Goal: Complete application form

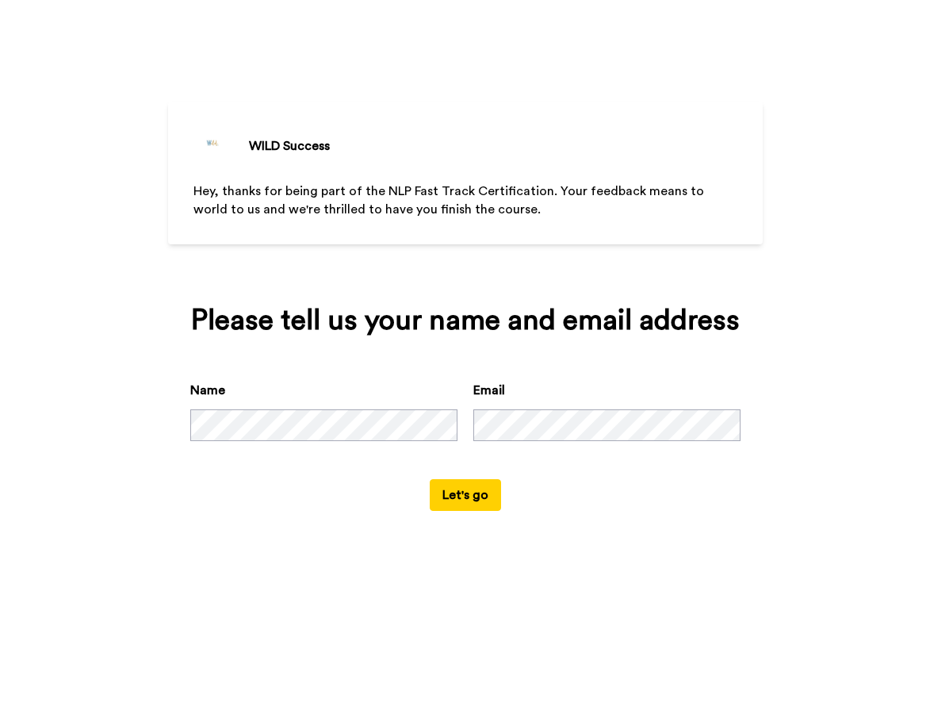
click at [465, 511] on button "Let's go" at bounding box center [465, 495] width 71 height 32
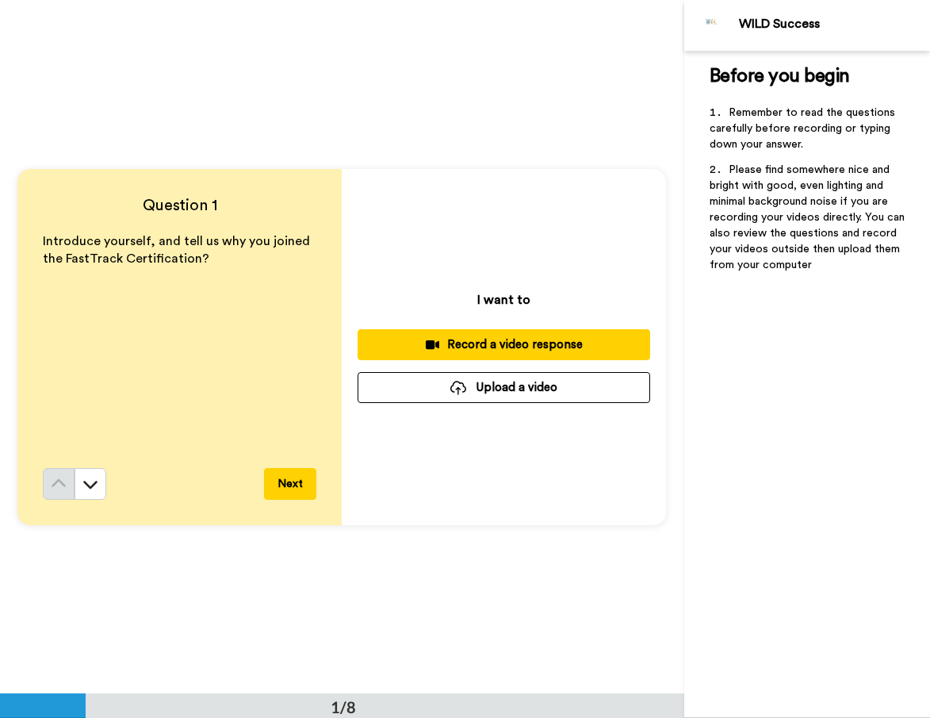
click at [519, 338] on div "Record a video response" at bounding box center [503, 344] width 267 height 17
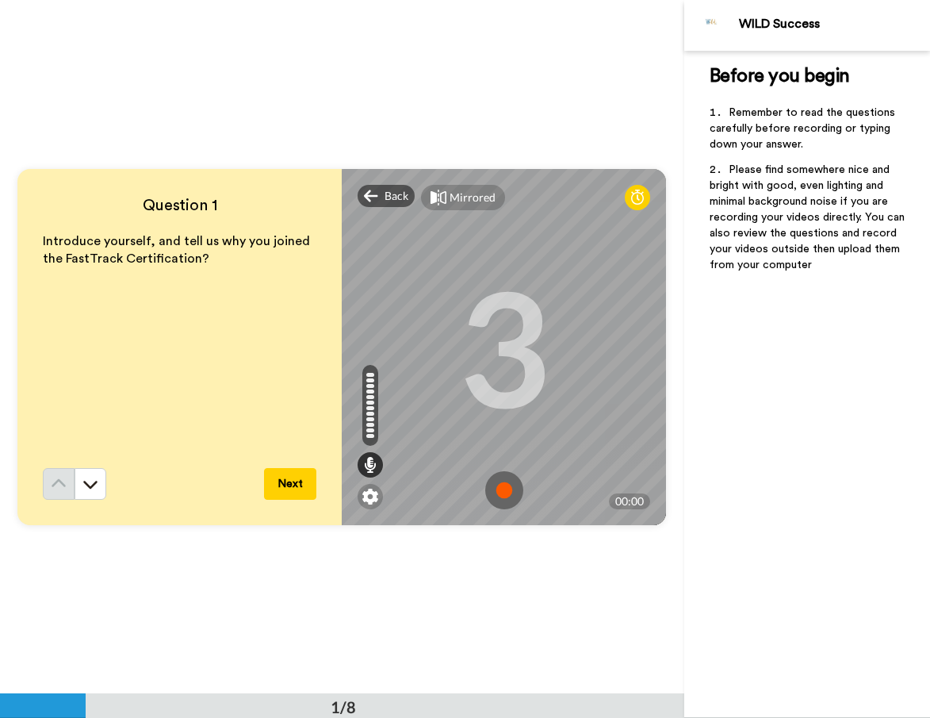
click at [501, 488] on img at bounding box center [504, 490] width 38 height 38
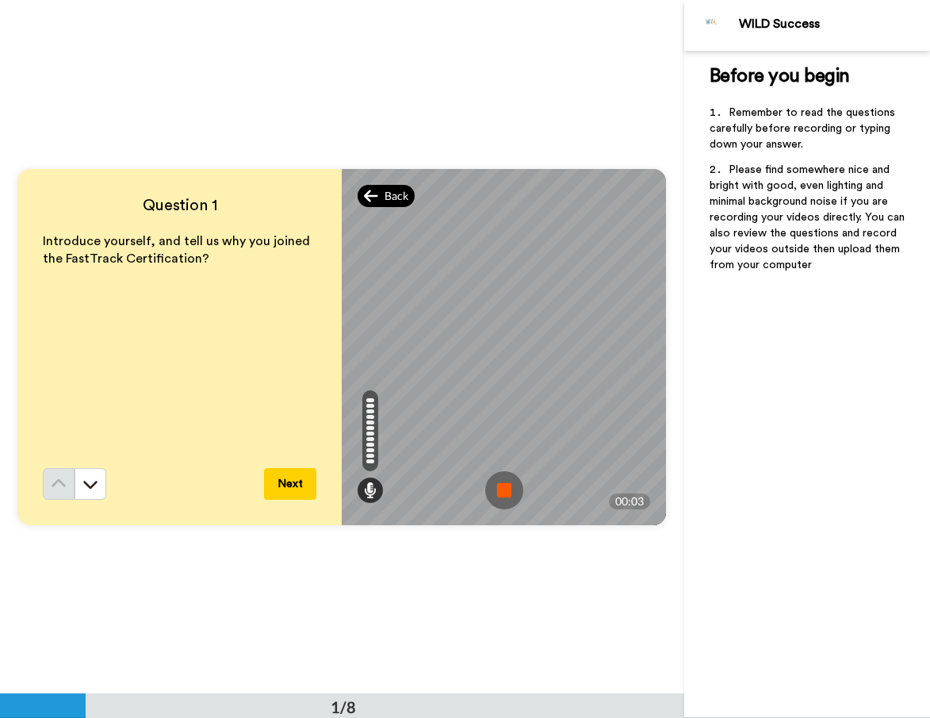
click at [385, 195] on span "Back" at bounding box center [397, 196] width 24 height 16
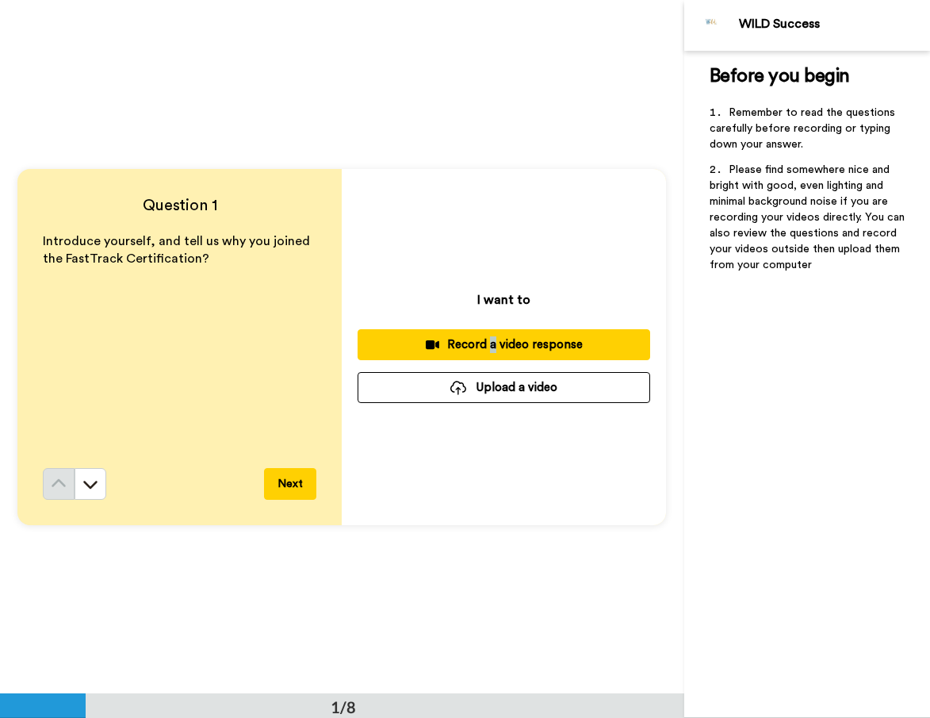
click at [432, 338] on div "Record a video response" at bounding box center [503, 344] width 267 height 17
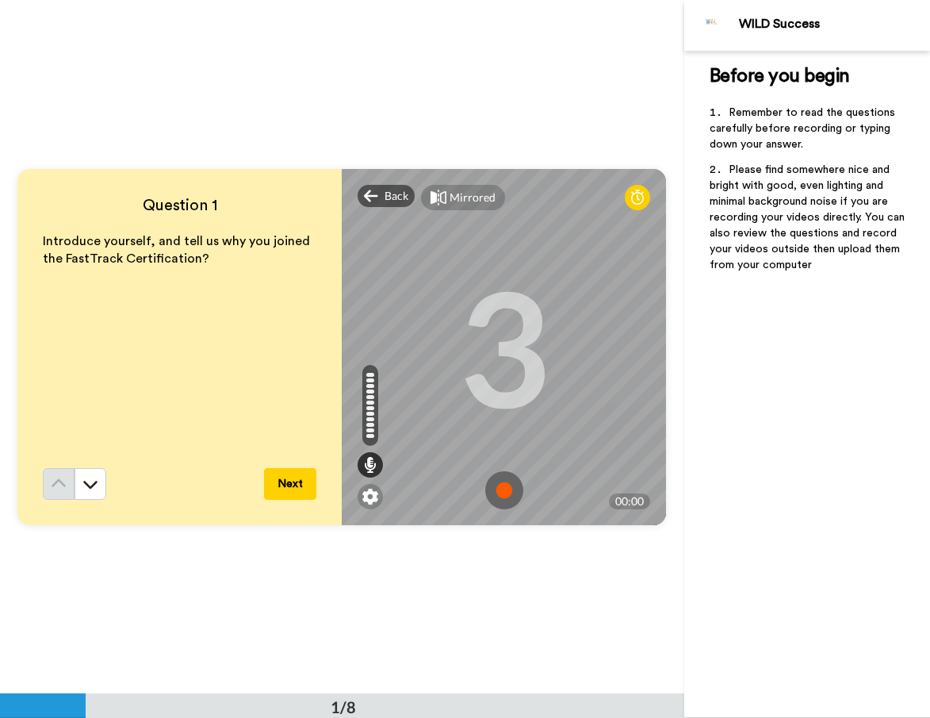
click at [504, 488] on img at bounding box center [504, 490] width 38 height 38
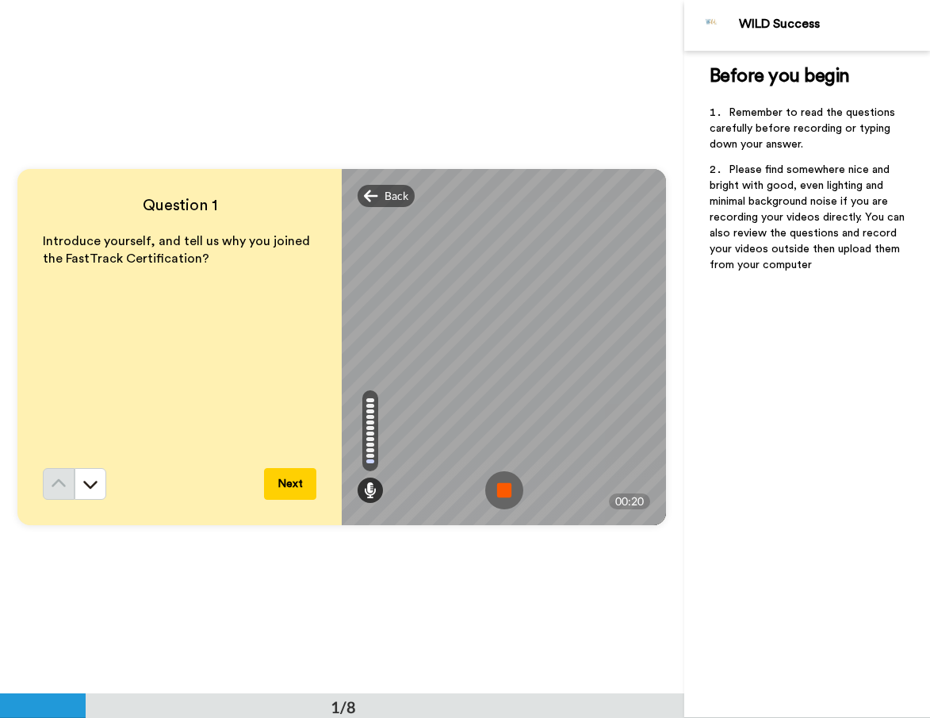
click at [504, 488] on img at bounding box center [504, 490] width 38 height 38
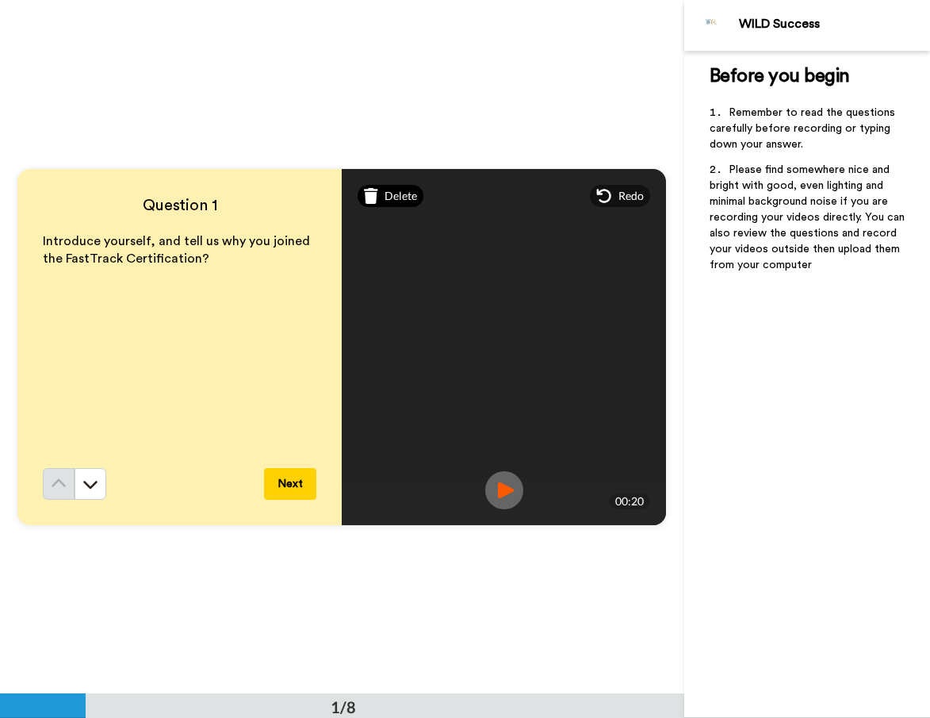
click at [403, 193] on span "Delete" at bounding box center [401, 196] width 33 height 16
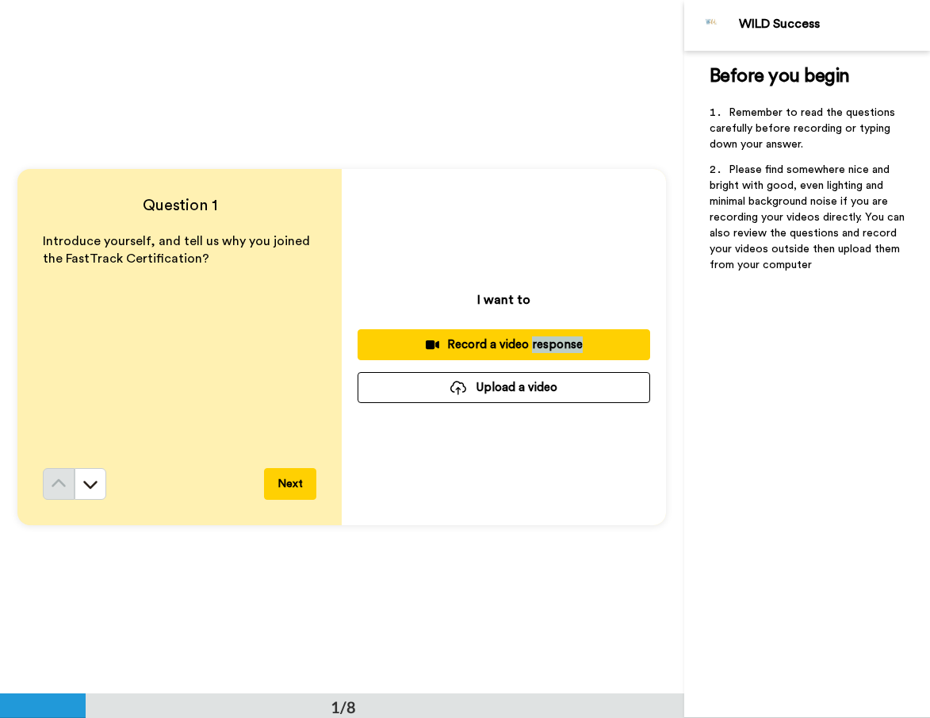
click at [523, 336] on div "Record a video response" at bounding box center [503, 344] width 267 height 17
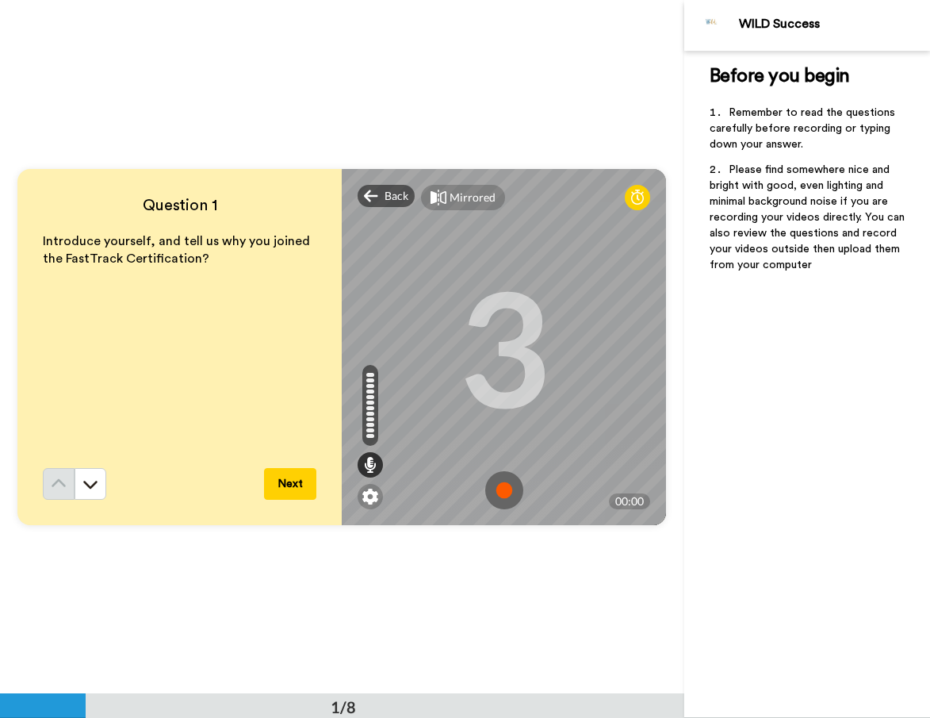
click at [500, 481] on img at bounding box center [504, 490] width 38 height 38
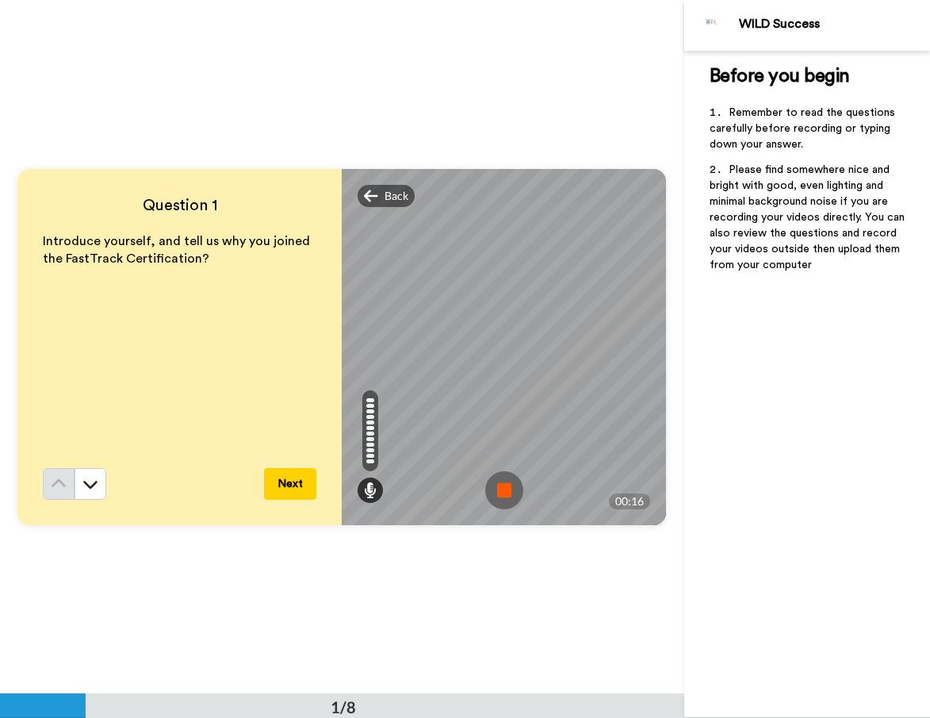
click at [500, 485] on img at bounding box center [504, 490] width 38 height 38
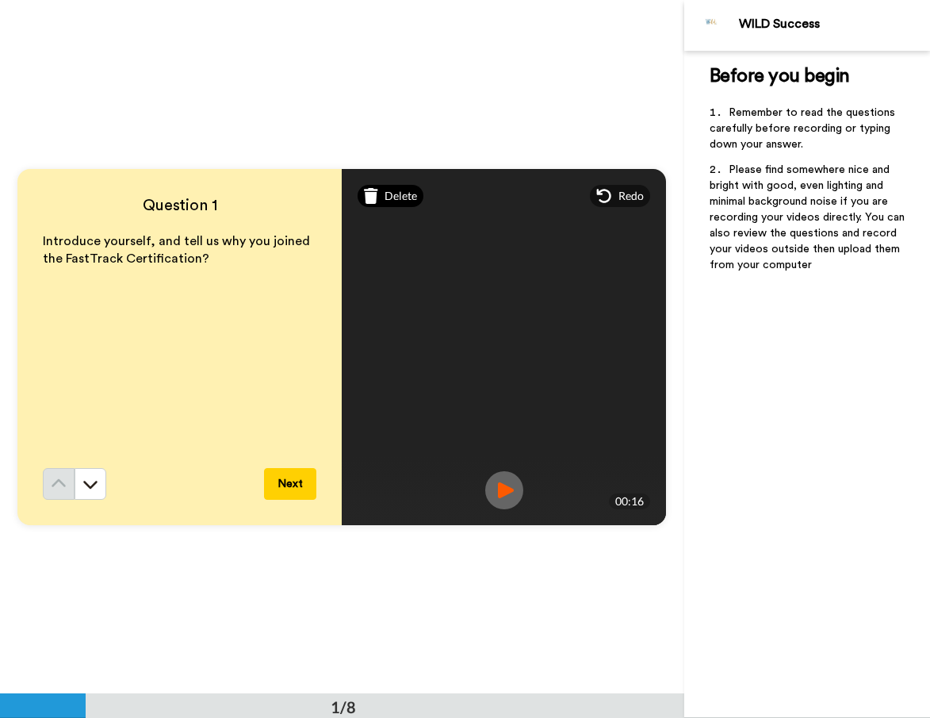
click at [392, 201] on span "Delete" at bounding box center [401, 196] width 33 height 16
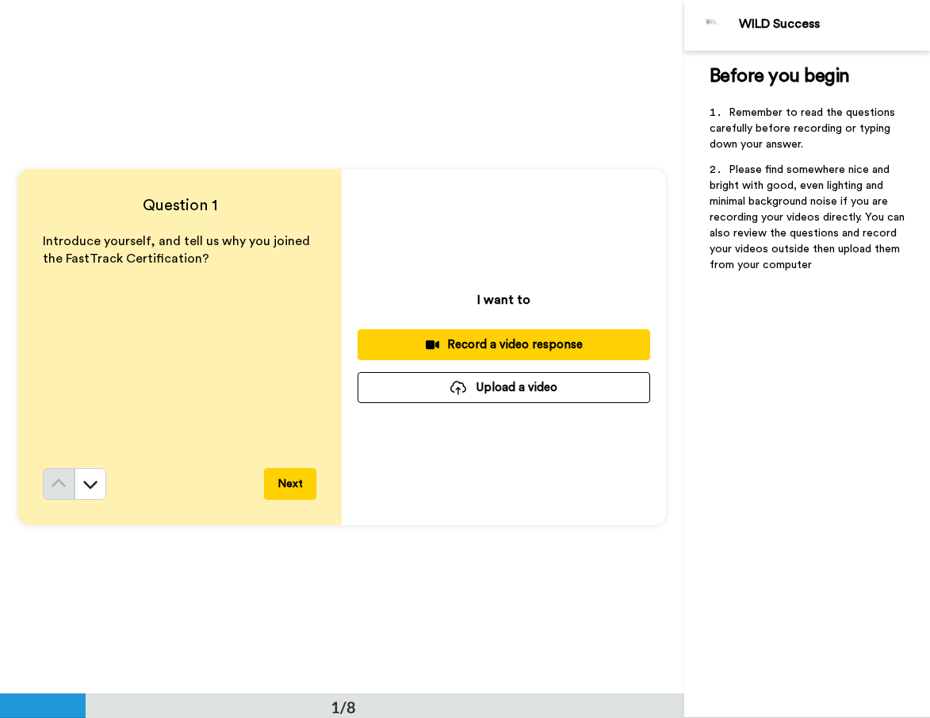
click at [545, 345] on div "Record a video response" at bounding box center [503, 344] width 267 height 17
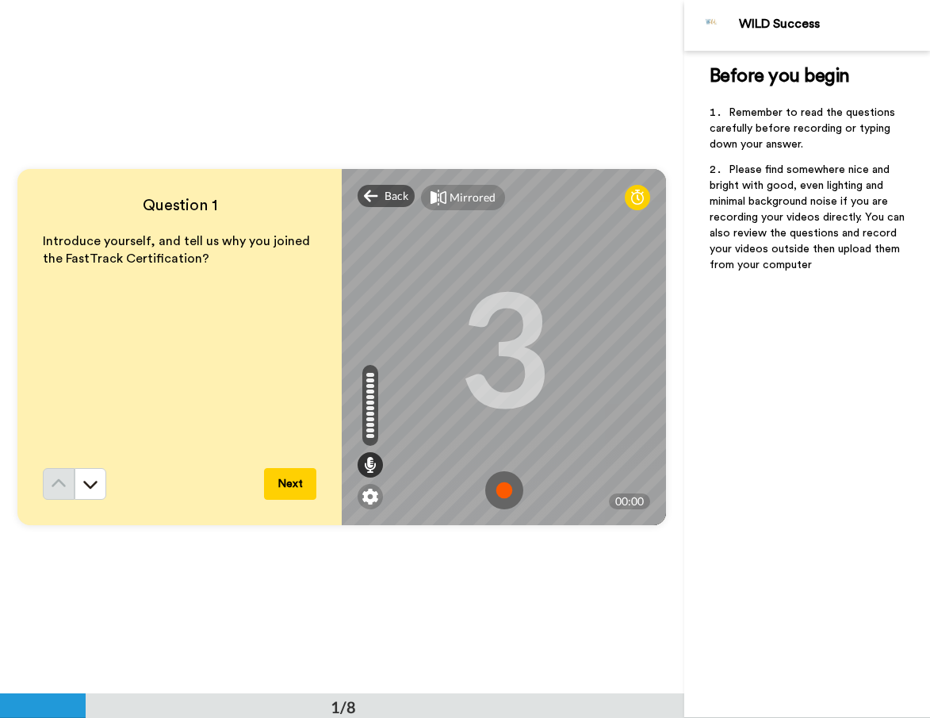
click at [499, 488] on img at bounding box center [504, 490] width 38 height 38
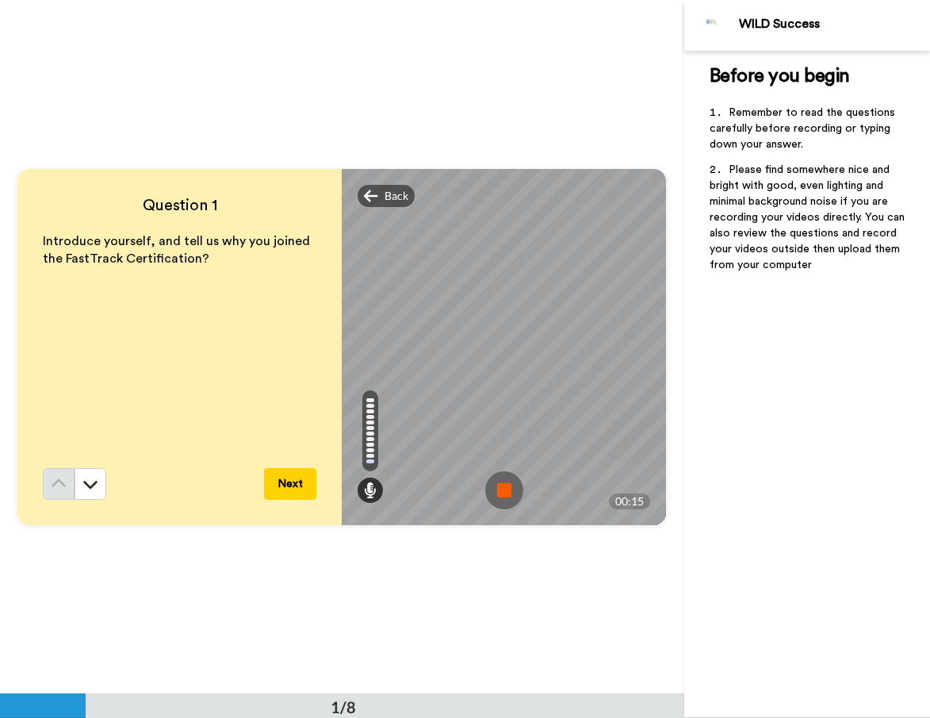
click at [492, 484] on img at bounding box center [504, 490] width 38 height 38
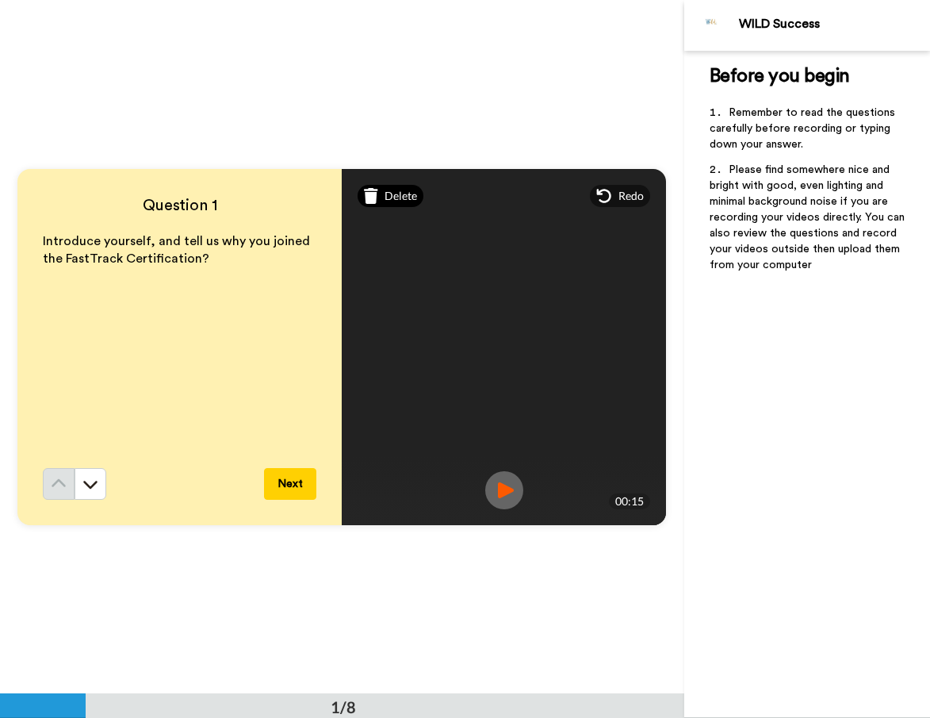
click at [393, 197] on span "Delete" at bounding box center [401, 196] width 33 height 16
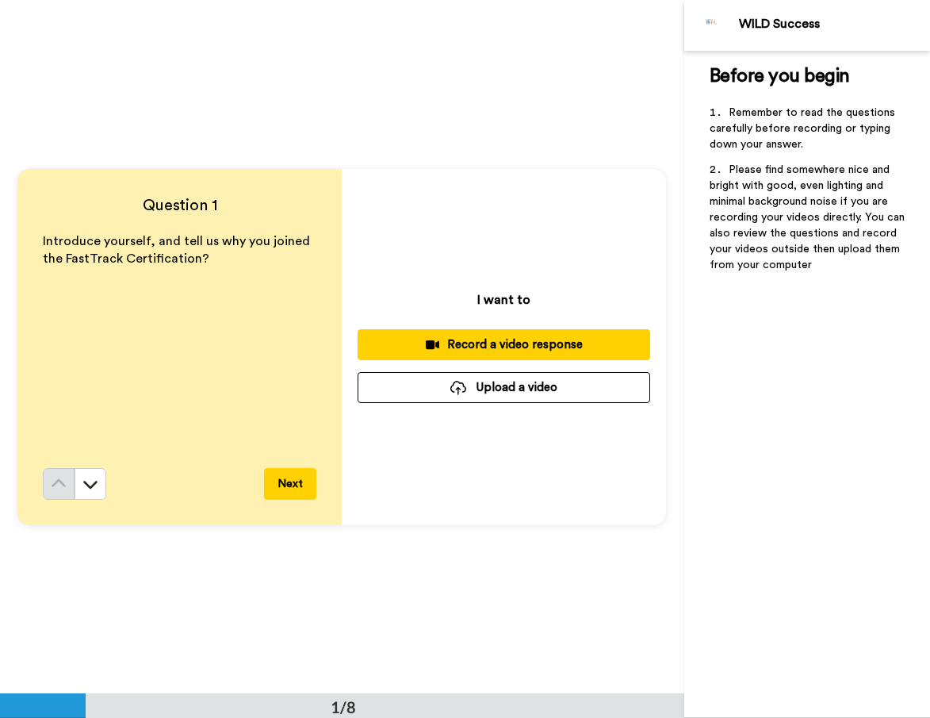
click at [494, 343] on div "Record a video response" at bounding box center [503, 344] width 267 height 17
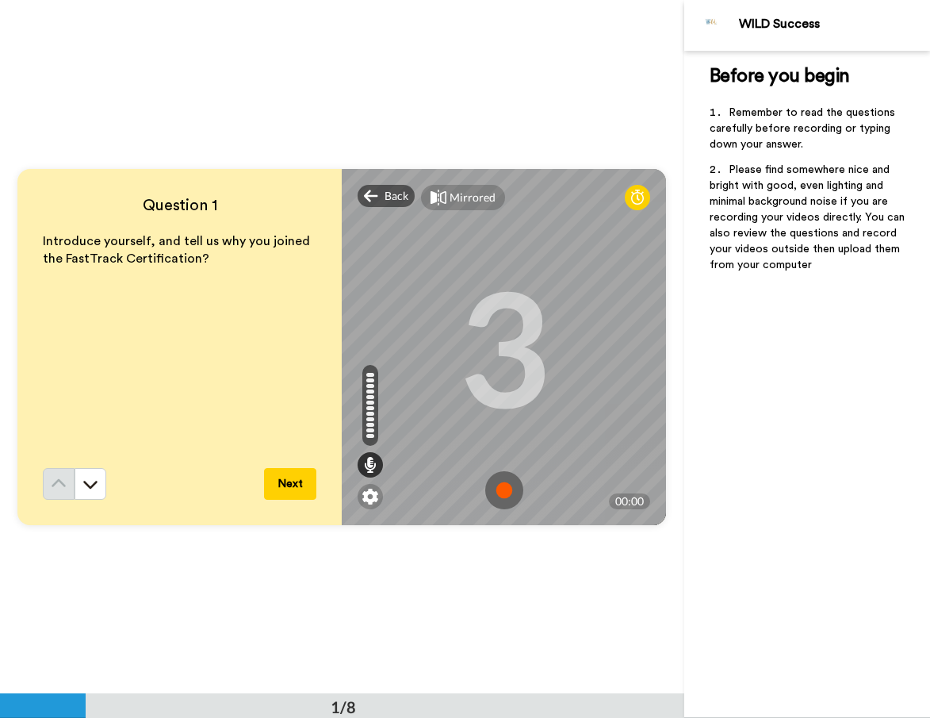
click at [501, 491] on img at bounding box center [504, 490] width 38 height 38
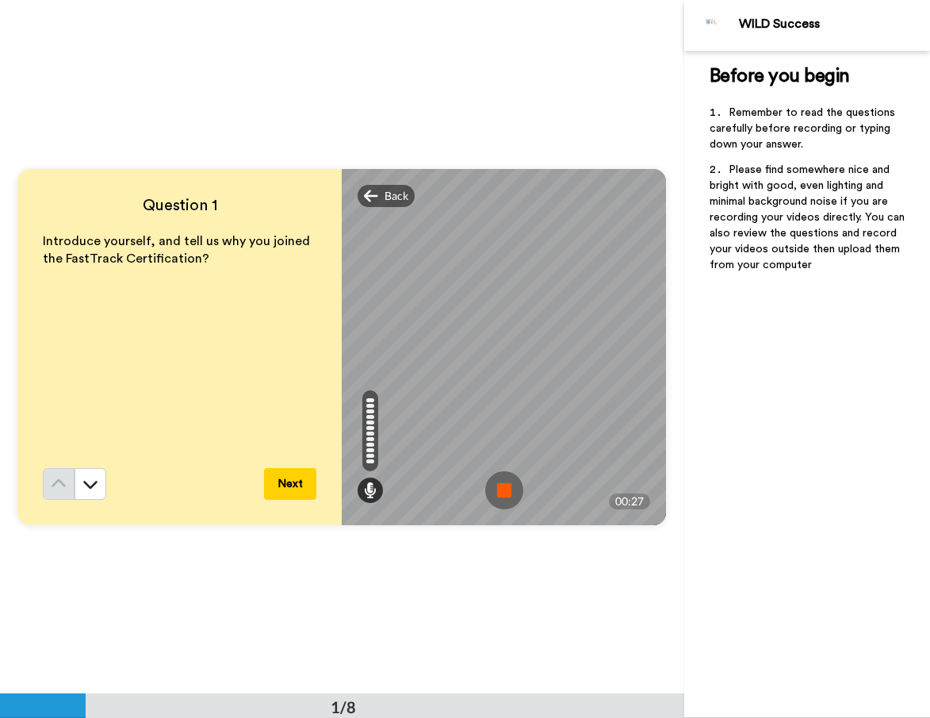
click at [501, 491] on img at bounding box center [504, 490] width 38 height 38
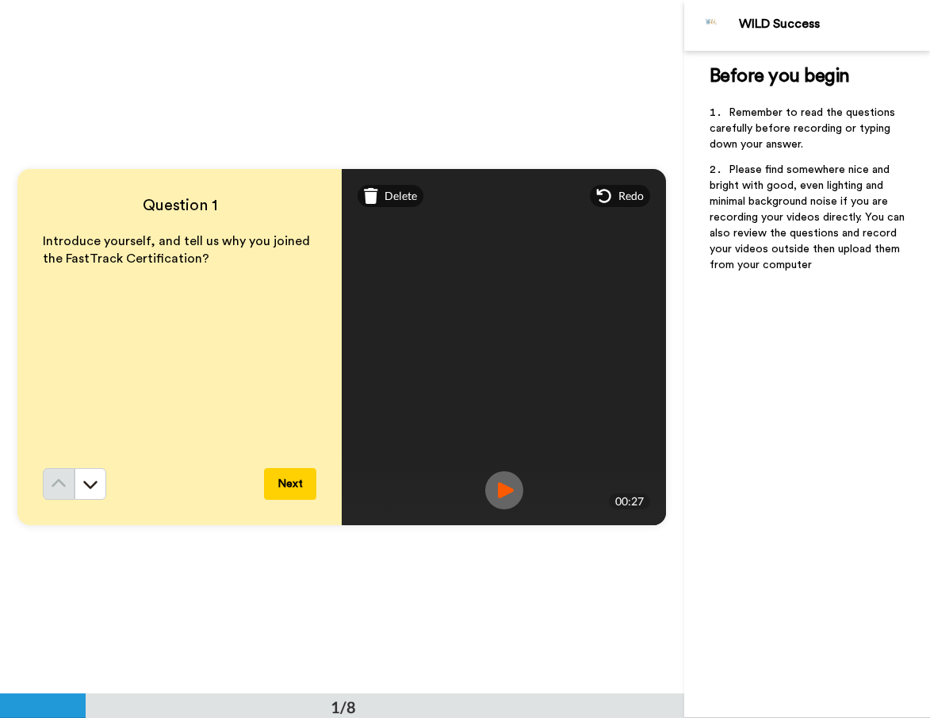
click at [283, 477] on button "Next" at bounding box center [290, 484] width 52 height 32
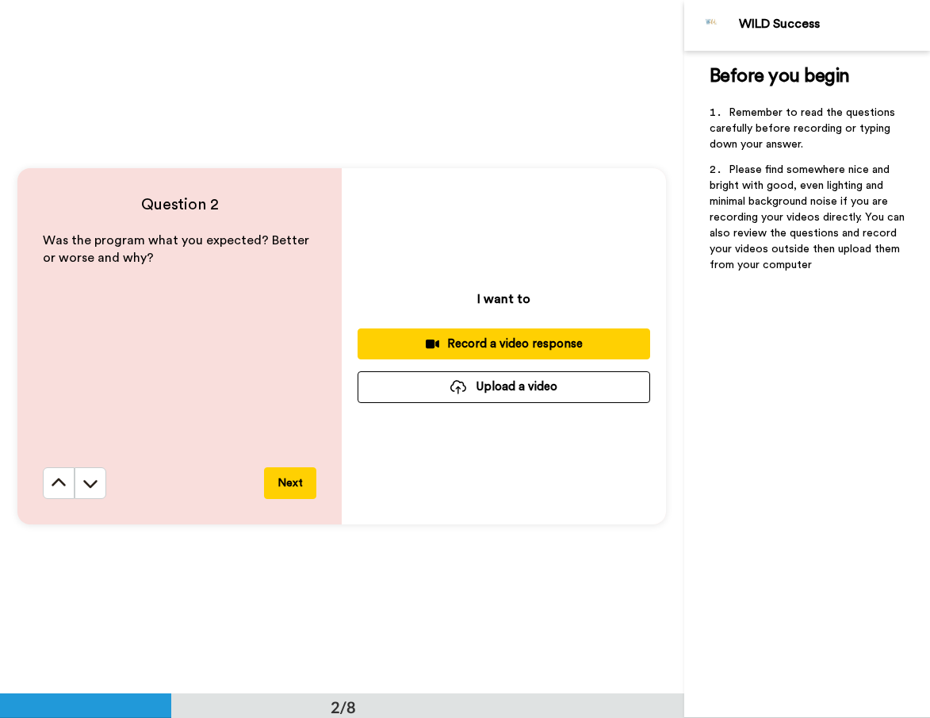
scroll to position [695, 0]
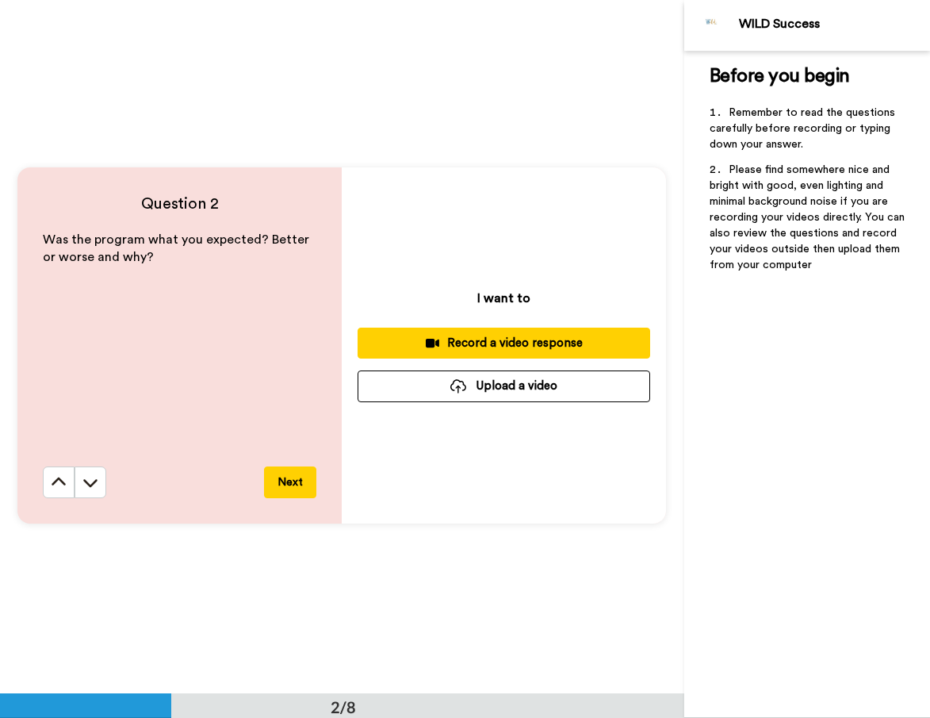
click at [495, 338] on div "Record a video response" at bounding box center [503, 343] width 267 height 17
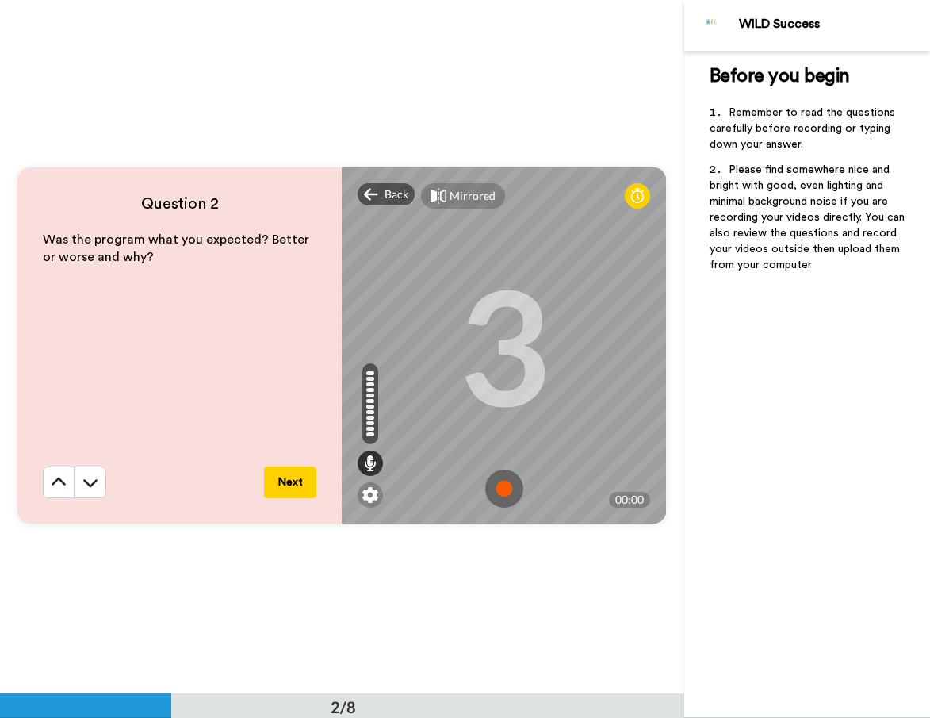
click at [501, 488] on img at bounding box center [504, 488] width 38 height 38
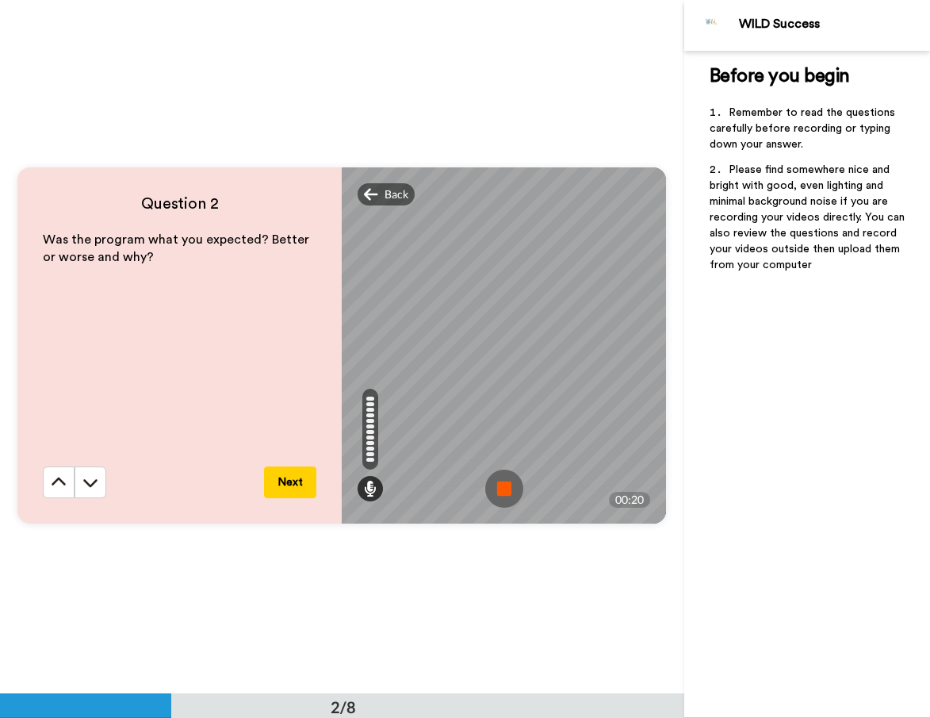
click at [501, 488] on img at bounding box center [504, 488] width 38 height 38
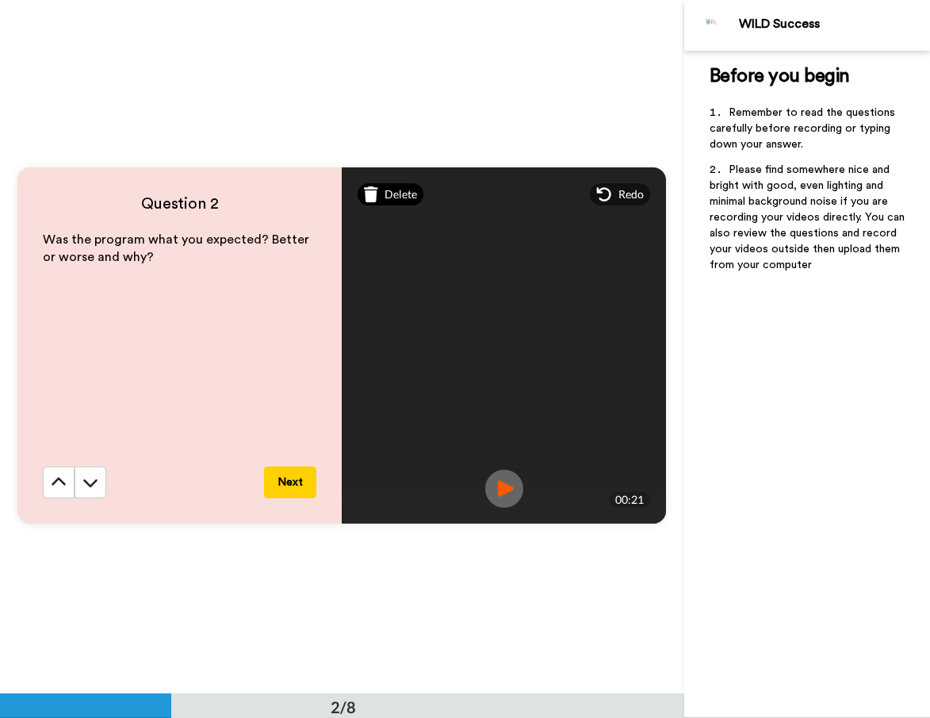
click at [393, 193] on span "Delete" at bounding box center [401, 194] width 33 height 16
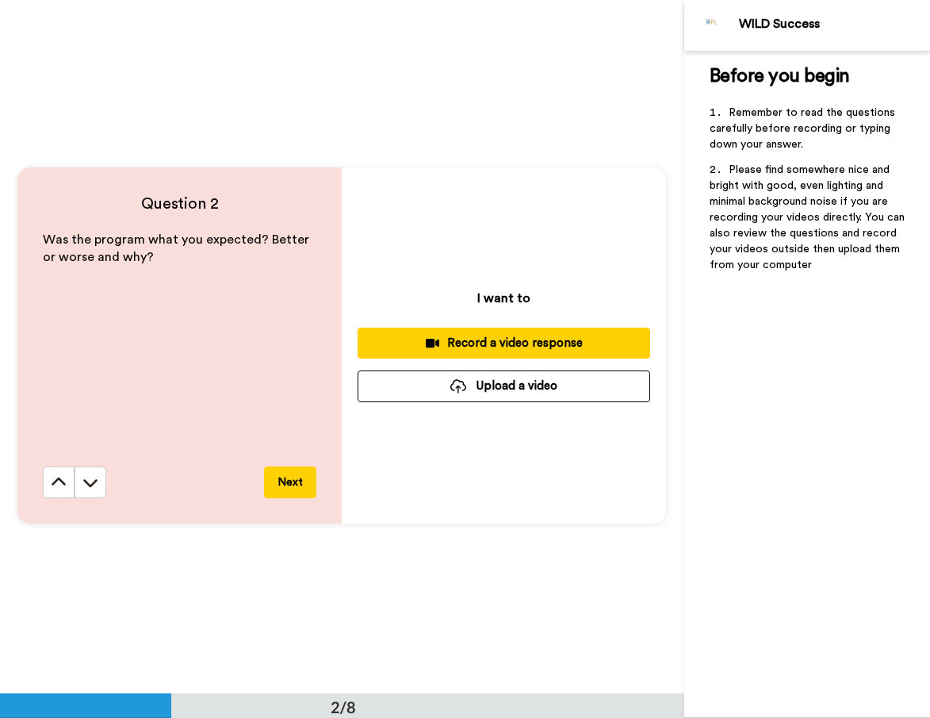
click at [519, 347] on div "Record a video response" at bounding box center [503, 343] width 267 height 17
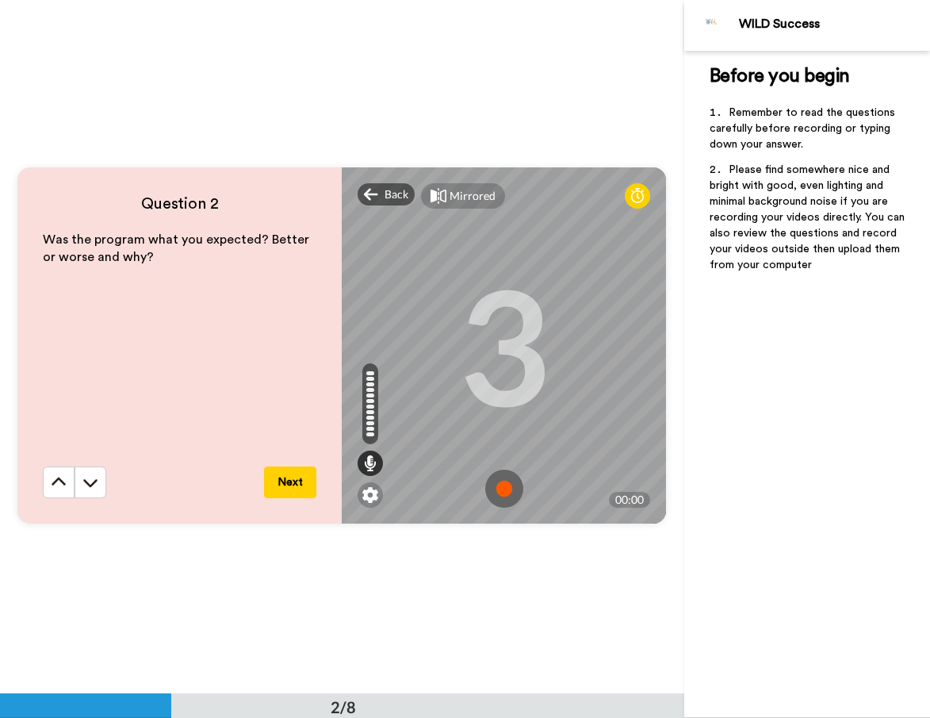
click at [504, 479] on img at bounding box center [504, 488] width 38 height 38
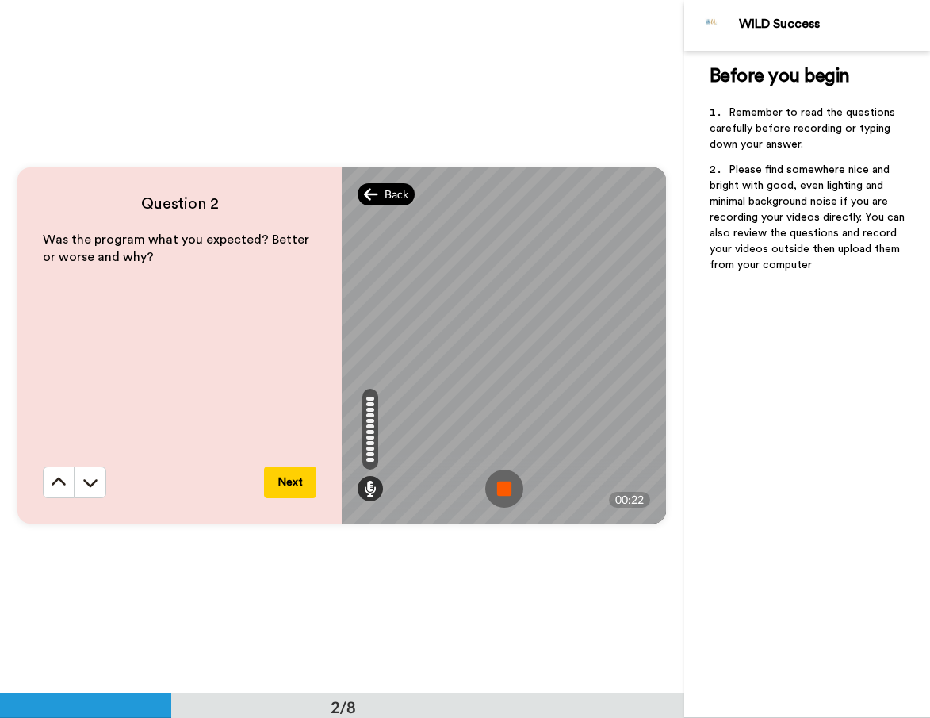
click at [387, 192] on span "Back" at bounding box center [397, 194] width 24 height 16
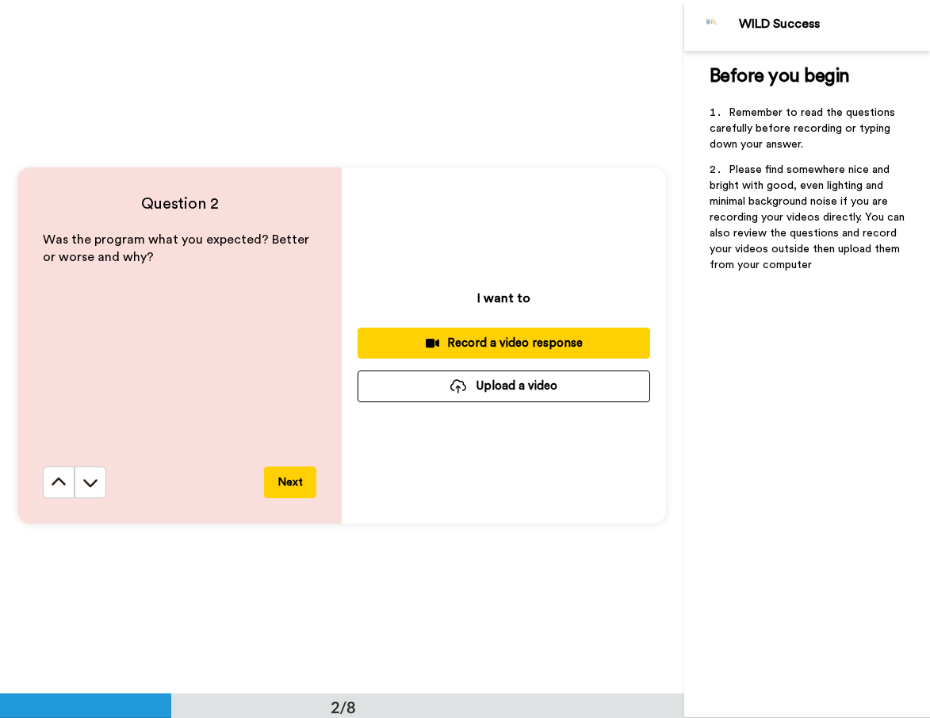
click at [519, 337] on div "Record a video response" at bounding box center [503, 343] width 267 height 17
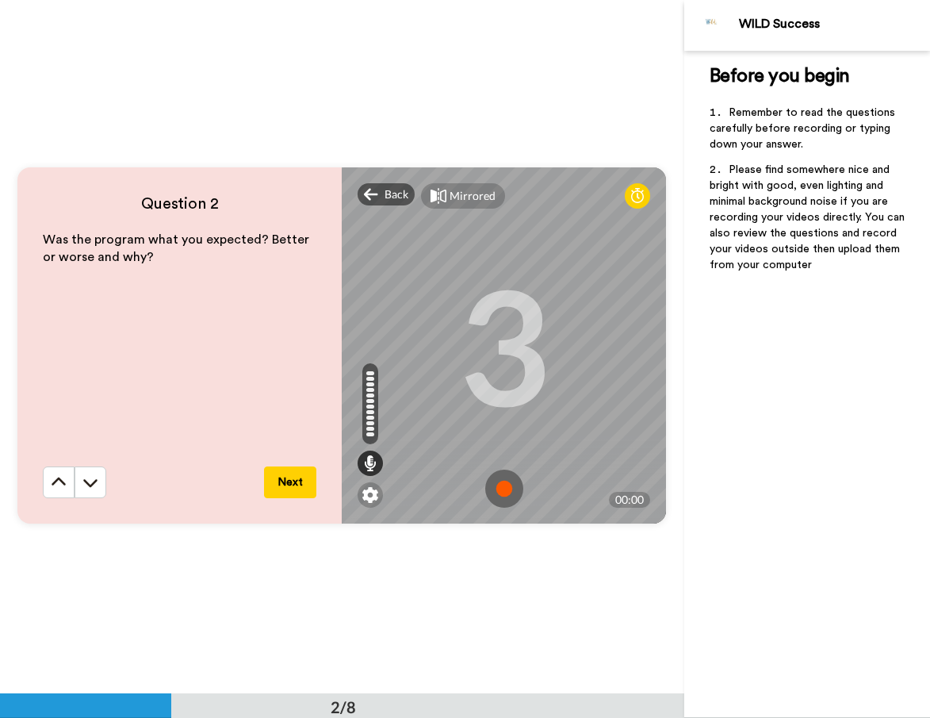
click at [505, 485] on img at bounding box center [504, 488] width 38 height 38
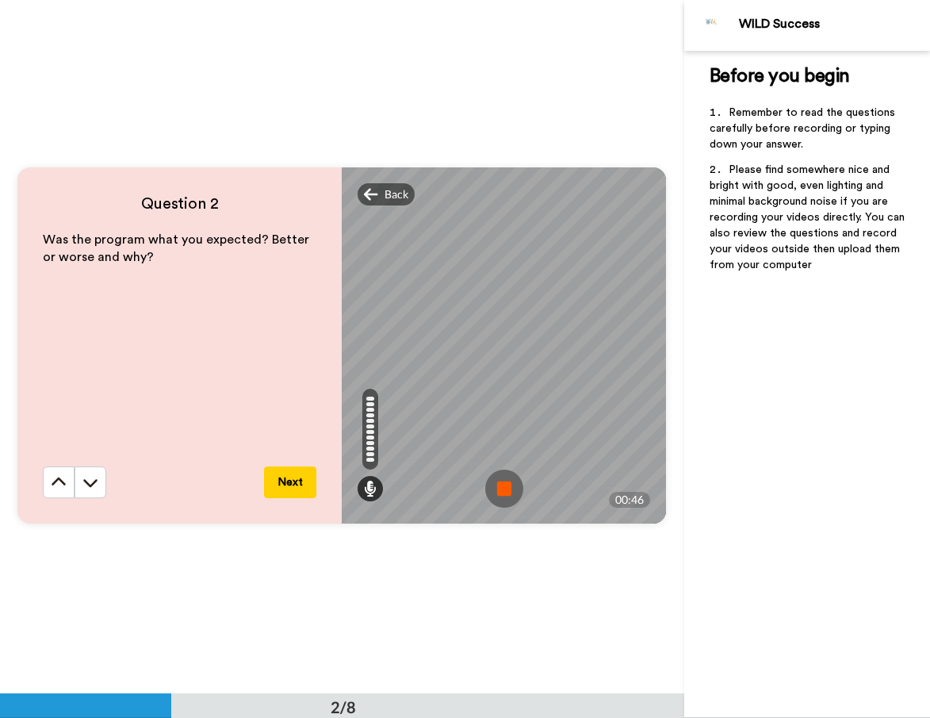
click at [505, 485] on img at bounding box center [504, 488] width 38 height 38
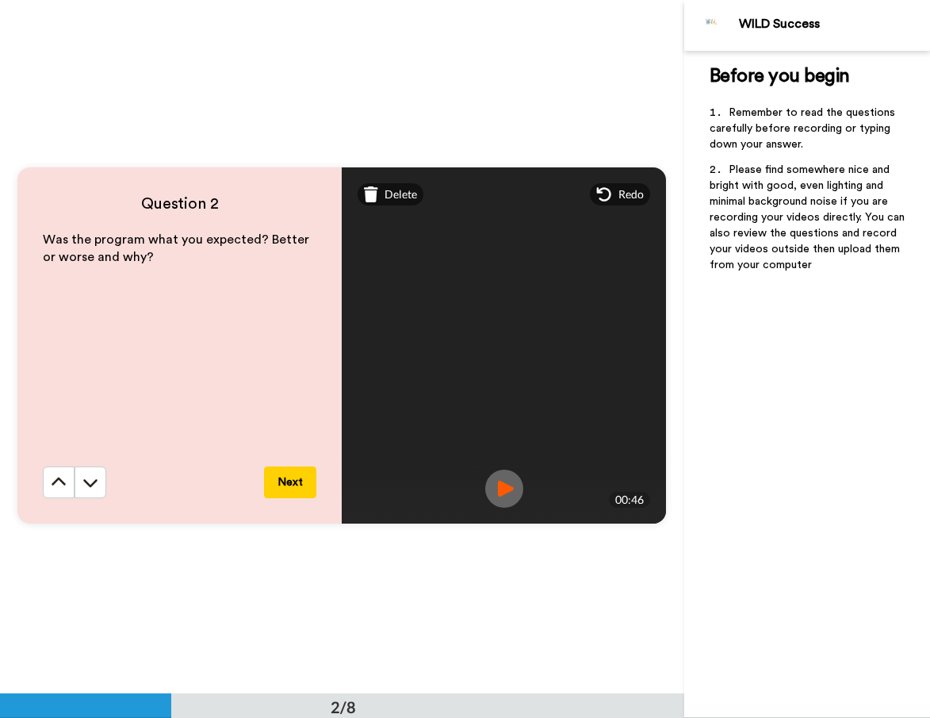
click at [296, 482] on button "Next" at bounding box center [290, 482] width 52 height 32
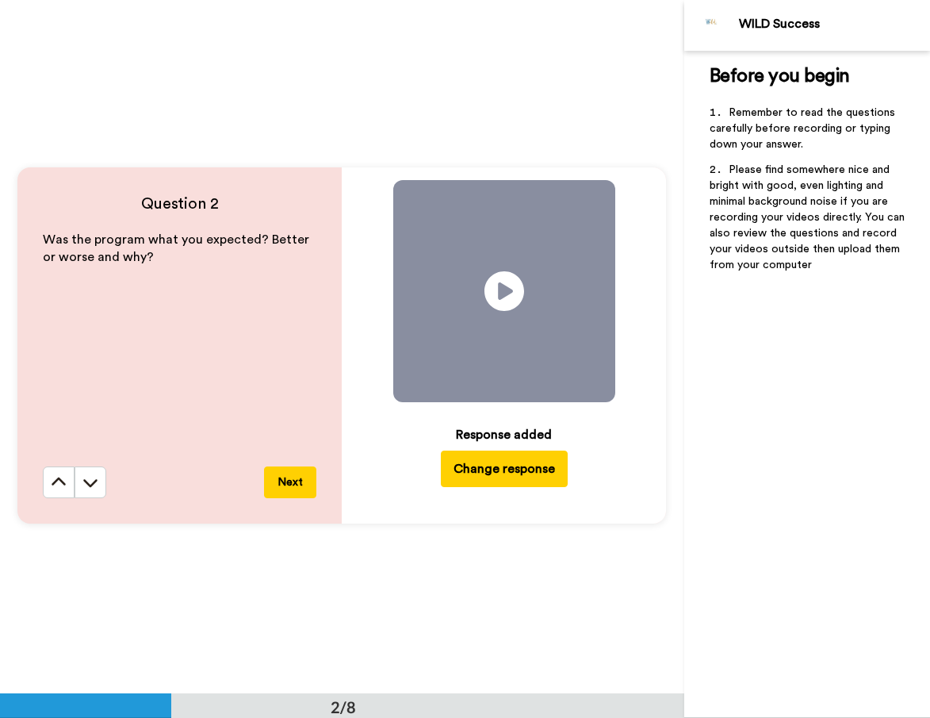
scroll to position [1387, 0]
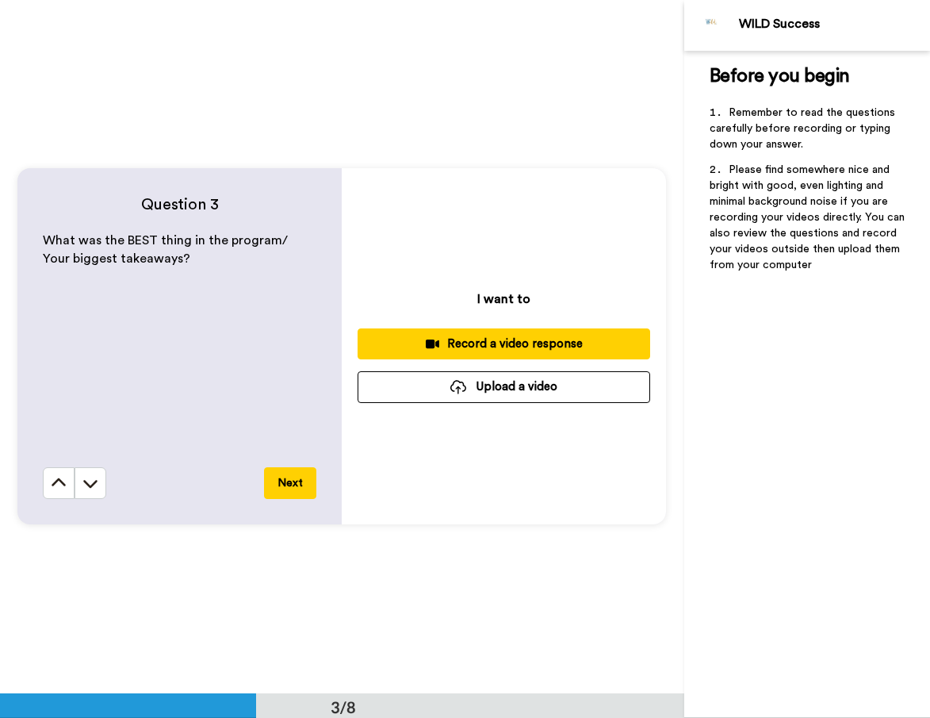
click at [511, 340] on div "Record a video response" at bounding box center [503, 343] width 267 height 17
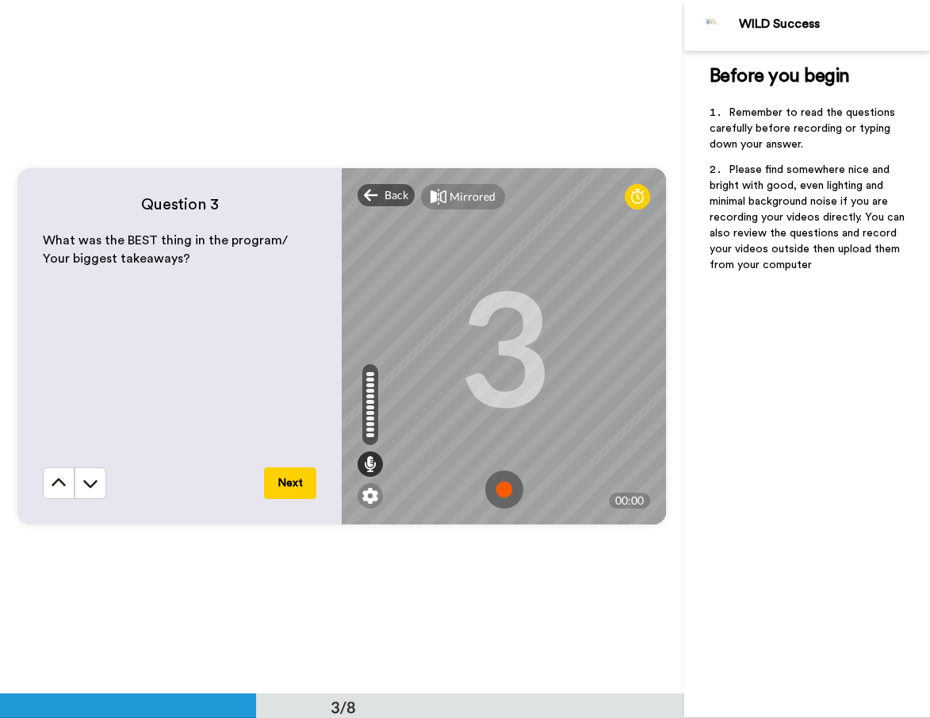
click at [502, 488] on img at bounding box center [504, 489] width 38 height 38
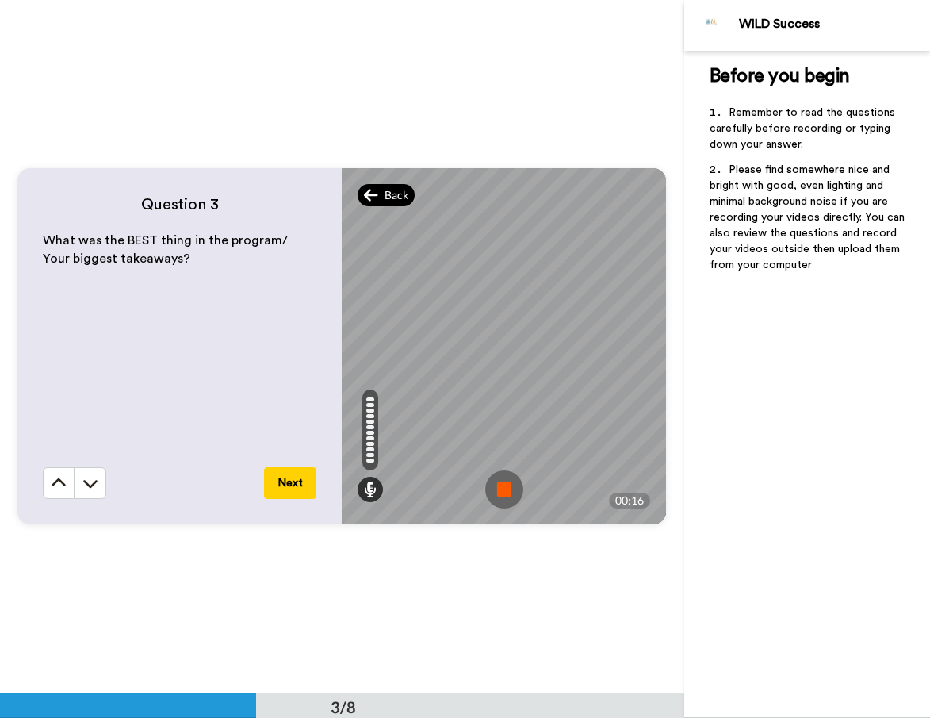
click at [387, 192] on span "Back" at bounding box center [397, 195] width 24 height 16
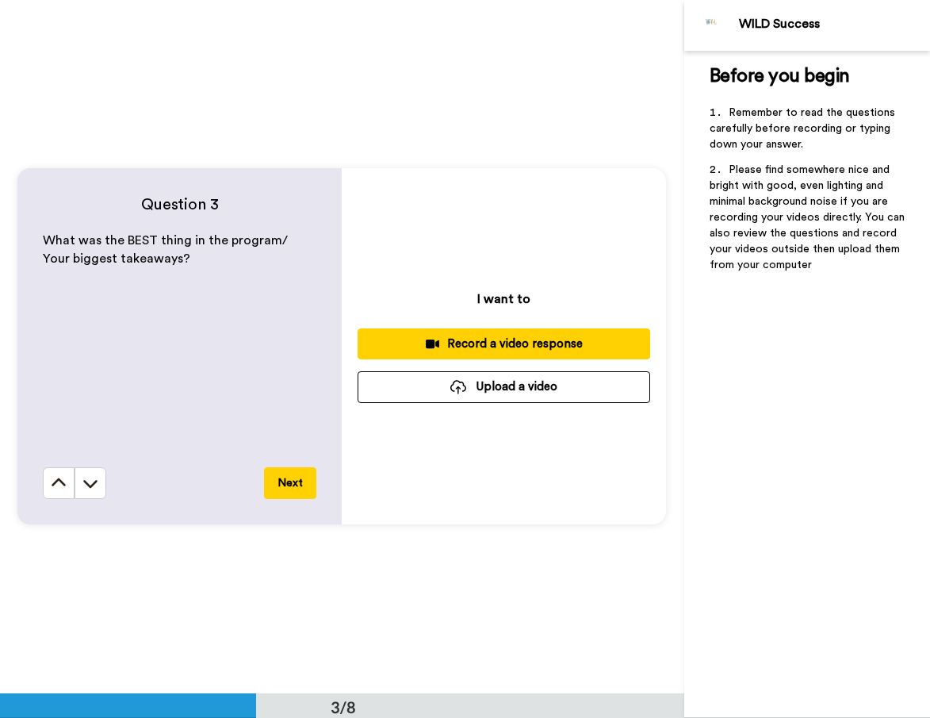
click at [506, 341] on div "Record a video response" at bounding box center [503, 343] width 267 height 17
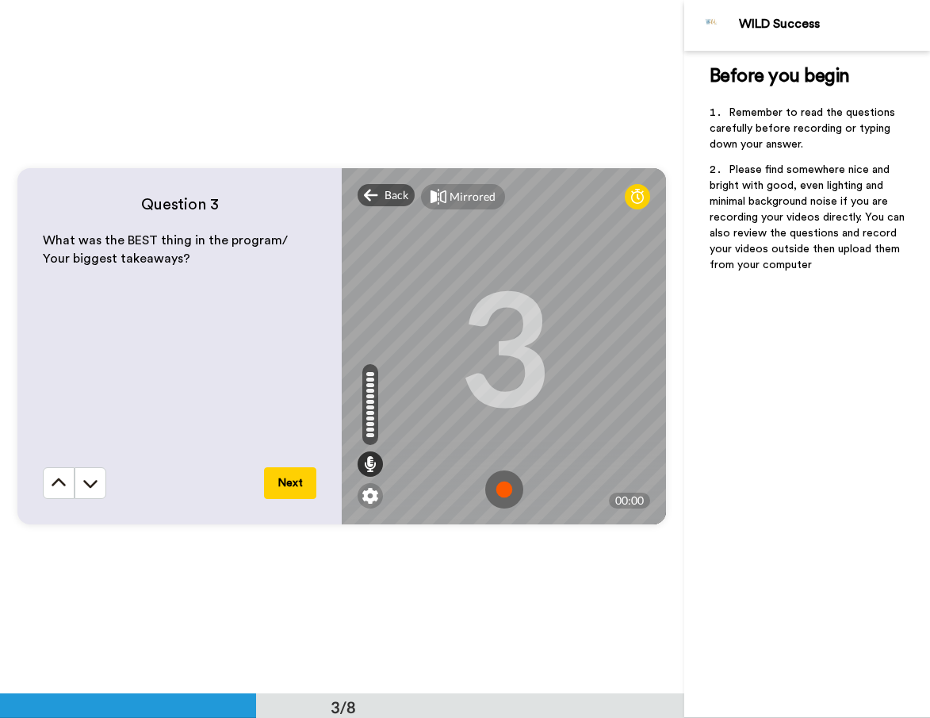
click at [496, 483] on img at bounding box center [504, 489] width 38 height 38
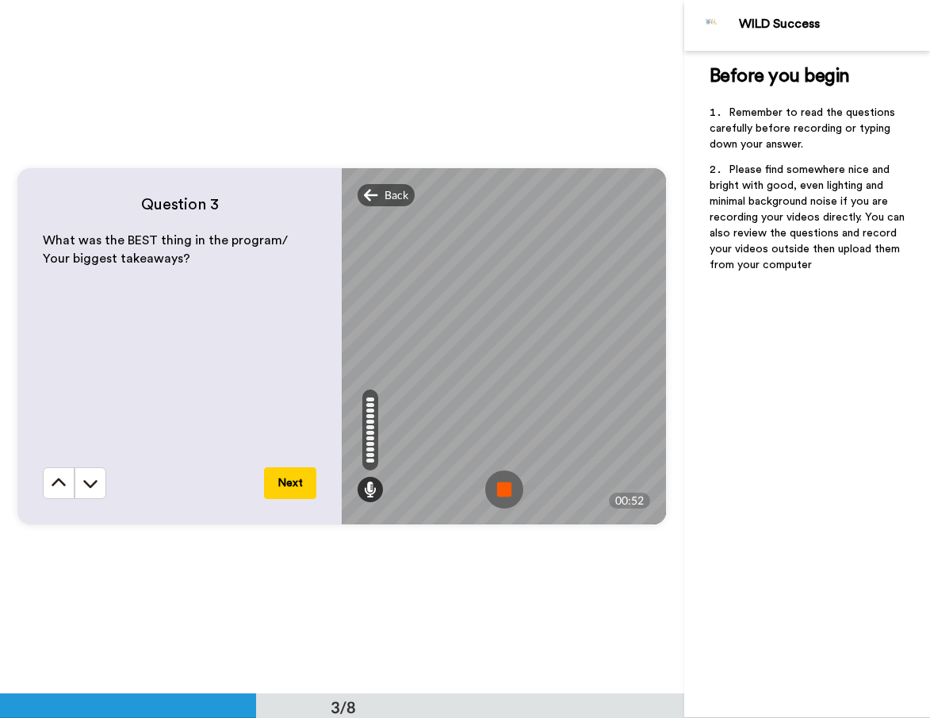
click at [496, 483] on img at bounding box center [504, 489] width 38 height 38
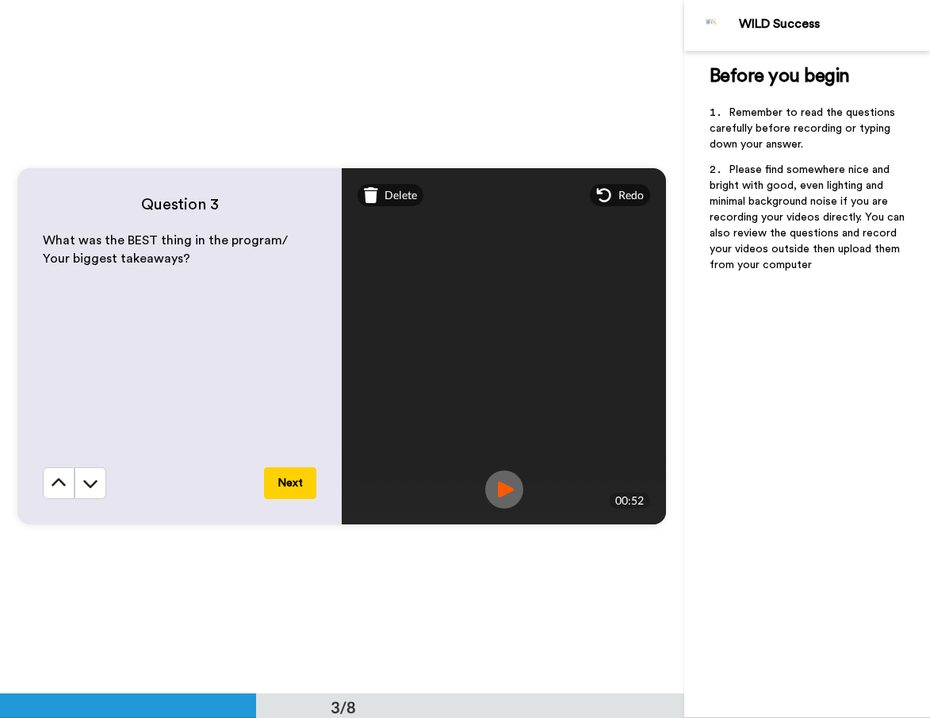
click at [285, 498] on button "Next" at bounding box center [290, 483] width 52 height 32
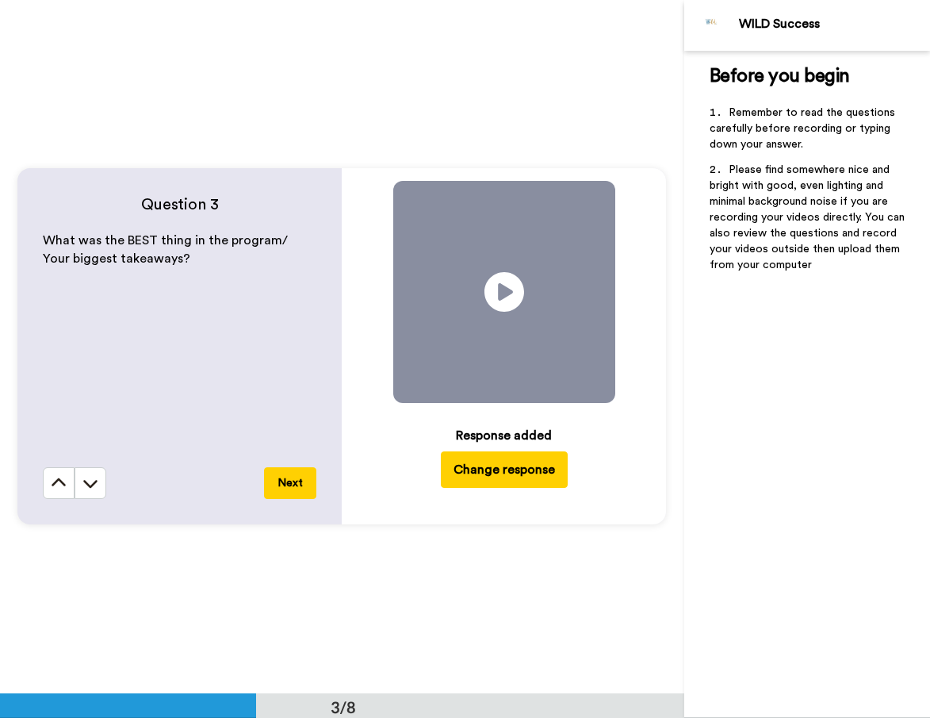
scroll to position [2080, 0]
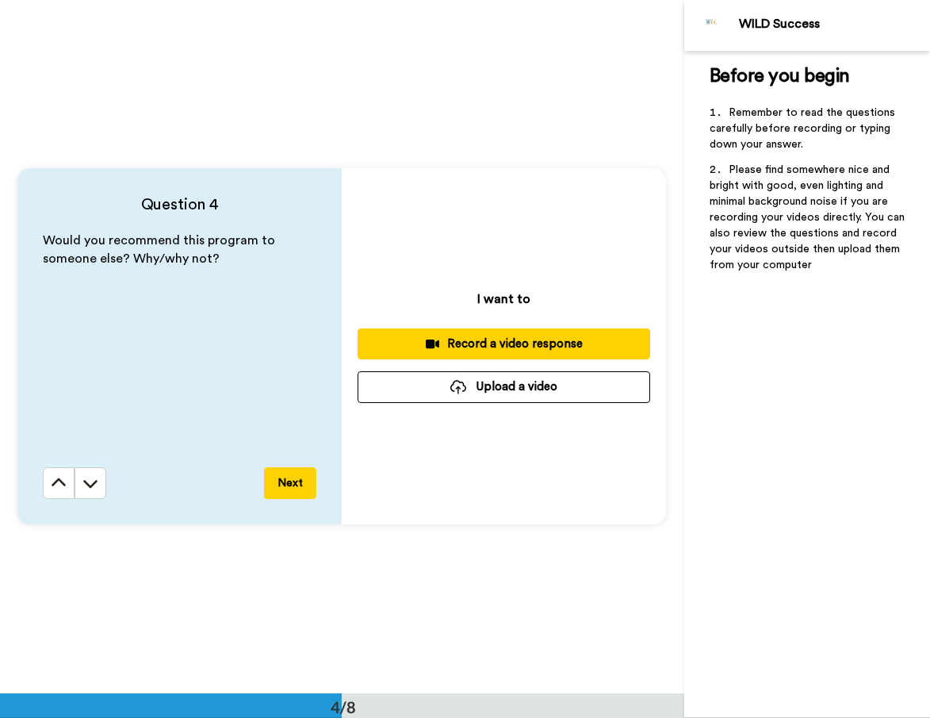
click at [512, 336] on div "Record a video response" at bounding box center [503, 343] width 267 height 17
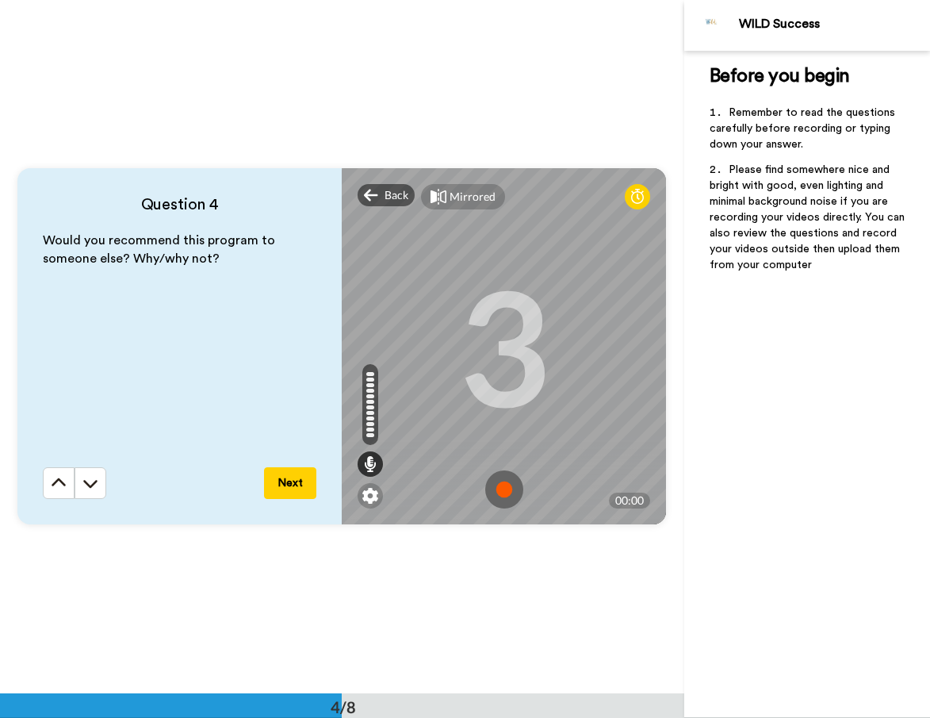
click at [500, 485] on img at bounding box center [504, 489] width 38 height 38
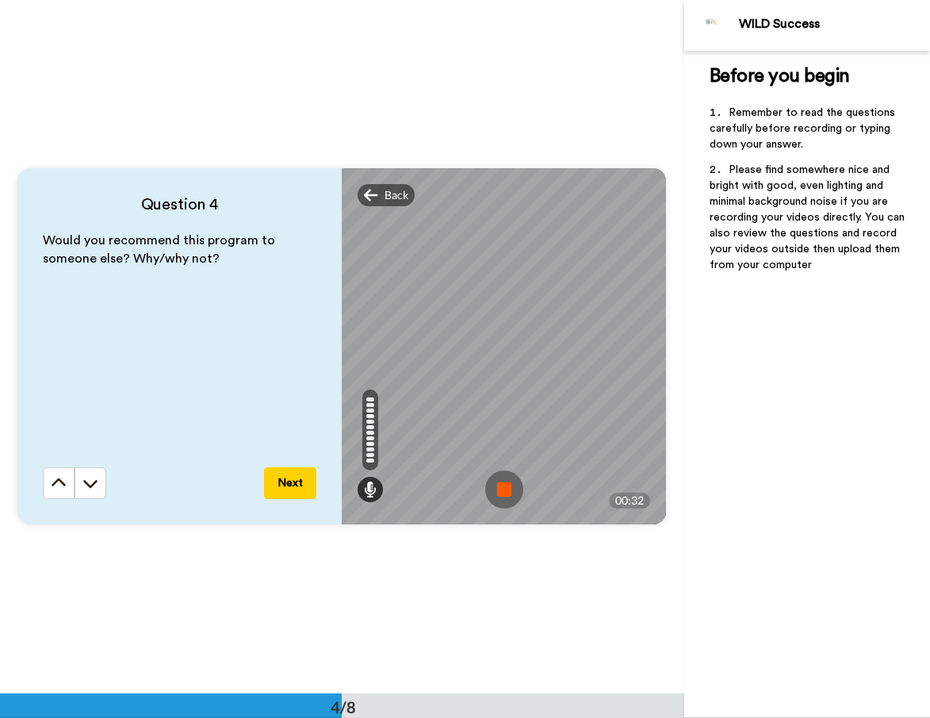
click at [500, 485] on img at bounding box center [504, 489] width 38 height 38
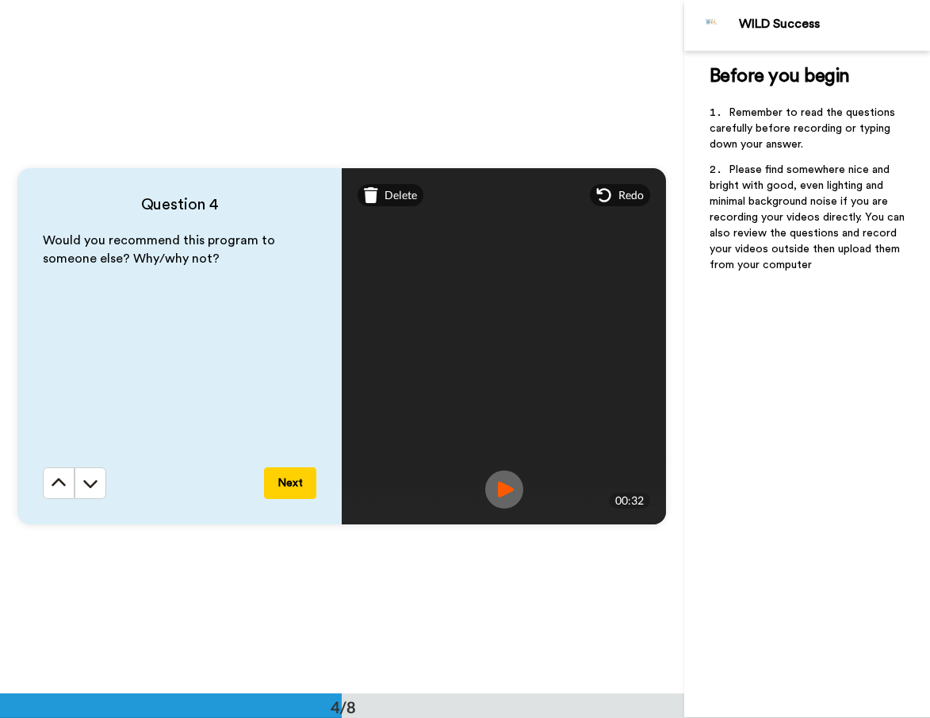
click at [293, 479] on button "Next" at bounding box center [290, 483] width 52 height 32
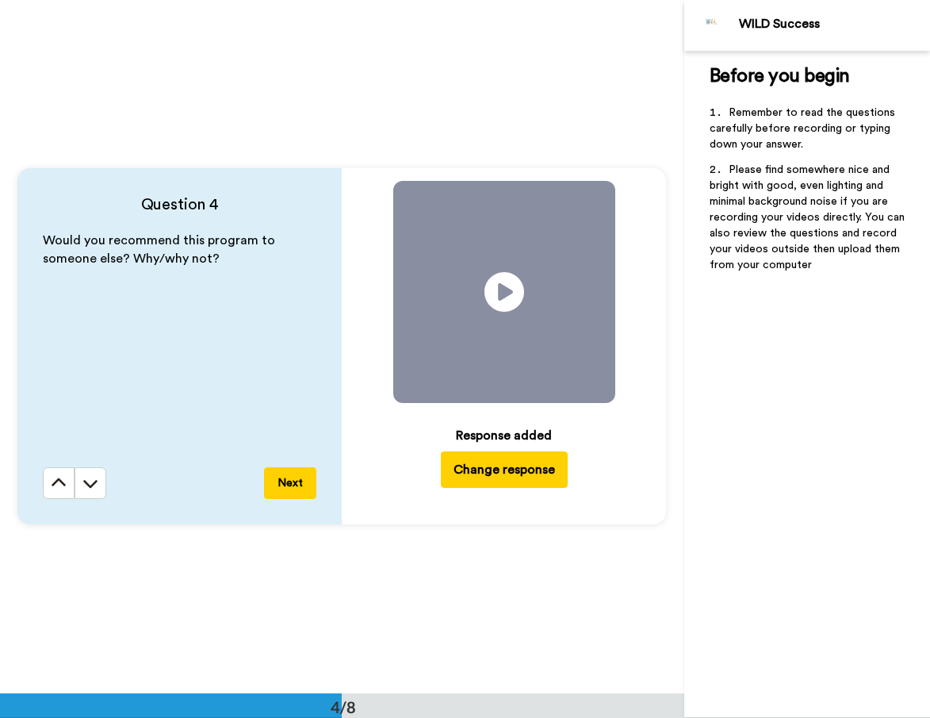
scroll to position [2773, 0]
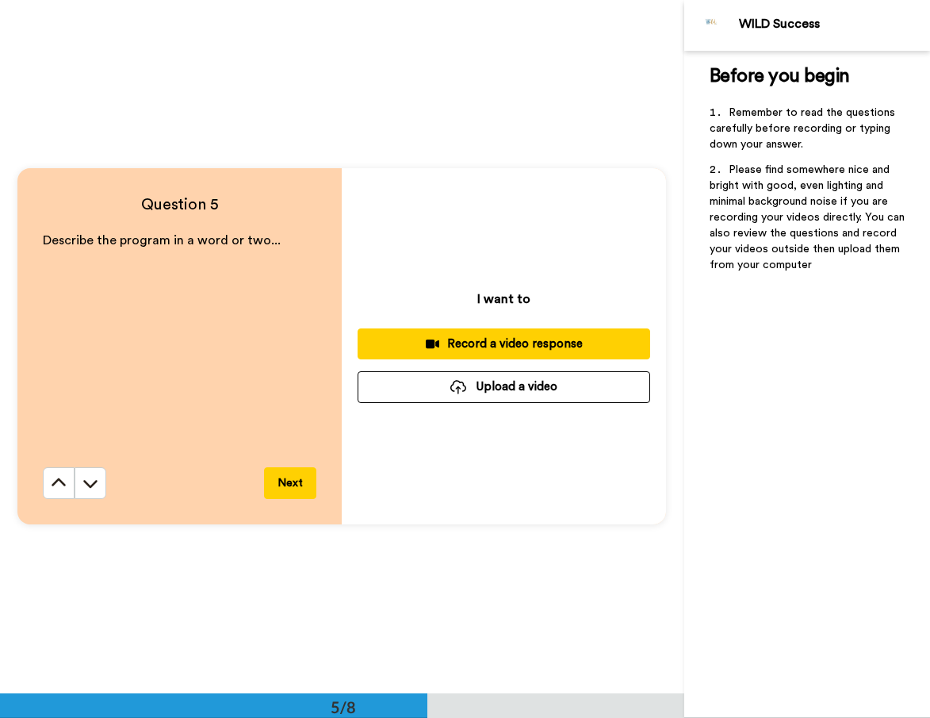
click at [537, 345] on div "Record a video response" at bounding box center [503, 343] width 267 height 17
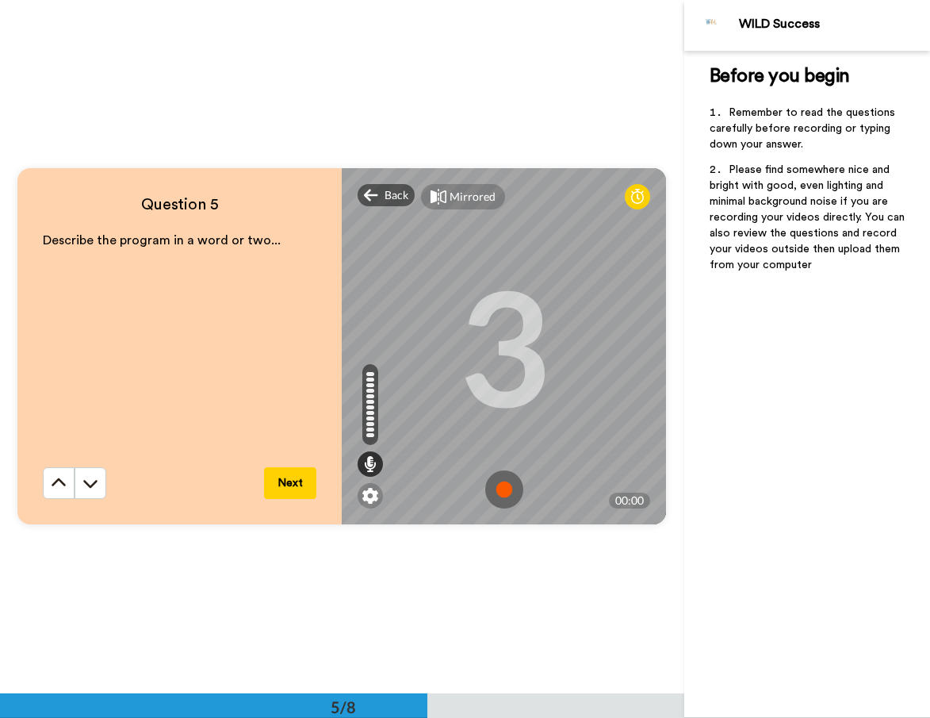
click at [506, 482] on img at bounding box center [504, 489] width 38 height 38
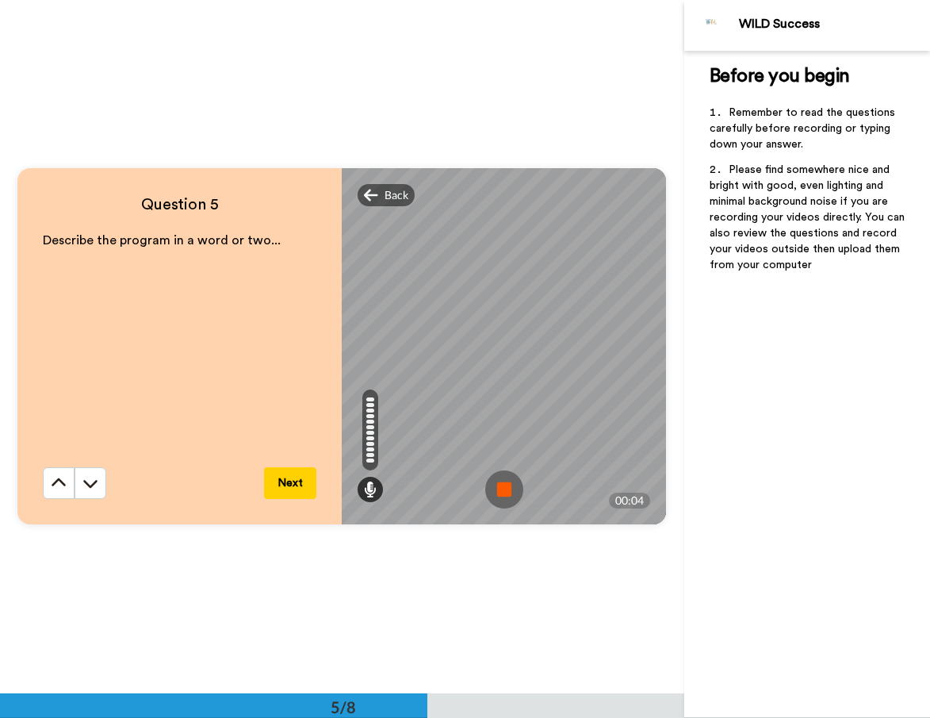
click at [500, 491] on img at bounding box center [504, 489] width 38 height 38
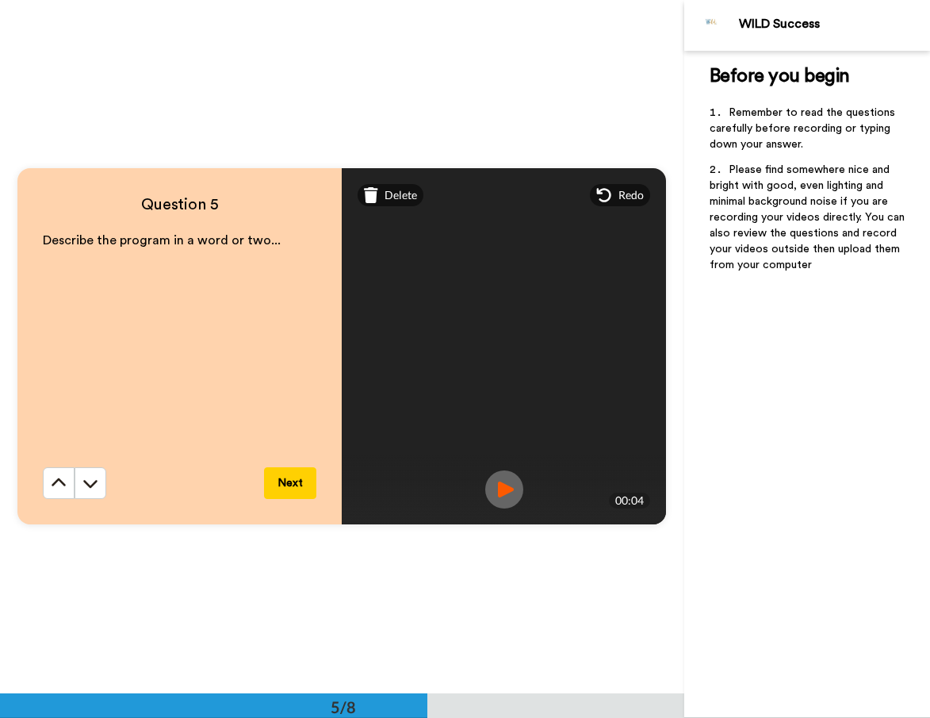
click at [296, 482] on button "Next" at bounding box center [290, 483] width 52 height 32
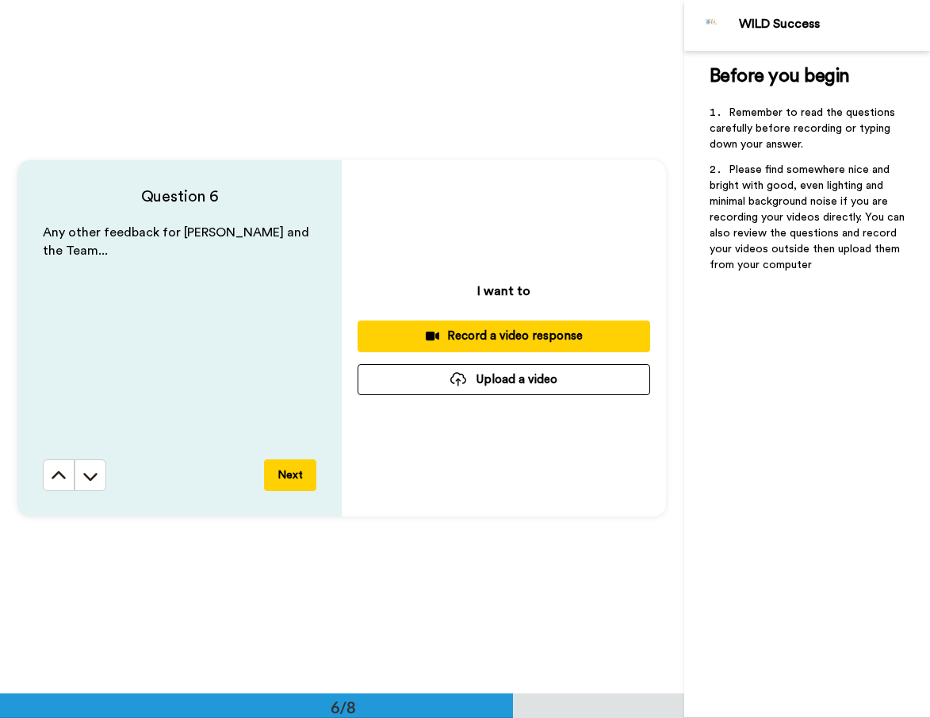
scroll to position [3486, 0]
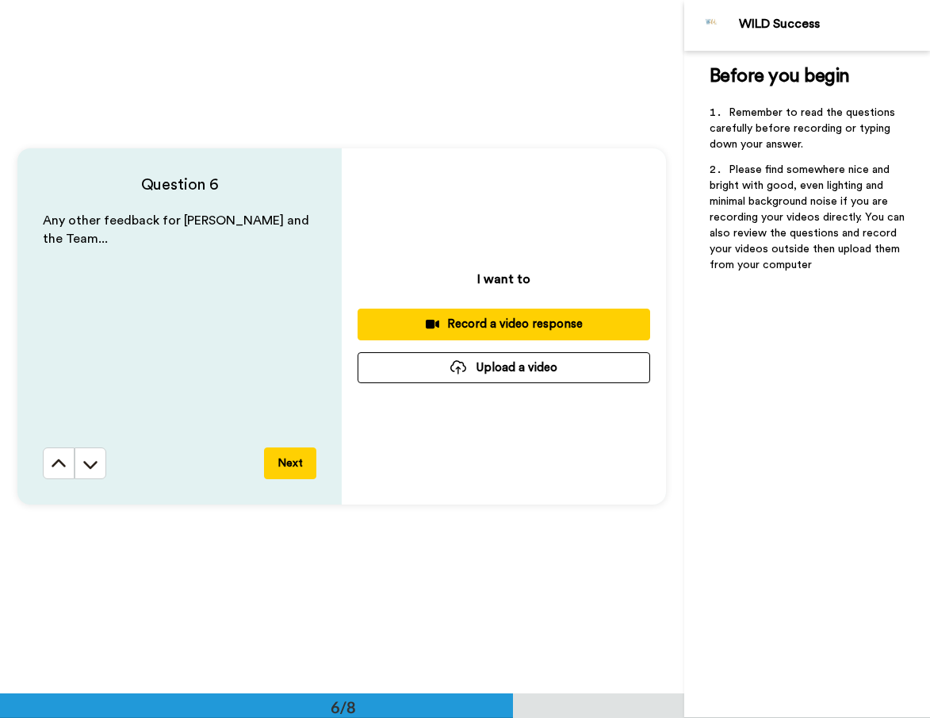
click at [524, 325] on div "Record a video response" at bounding box center [503, 324] width 267 height 17
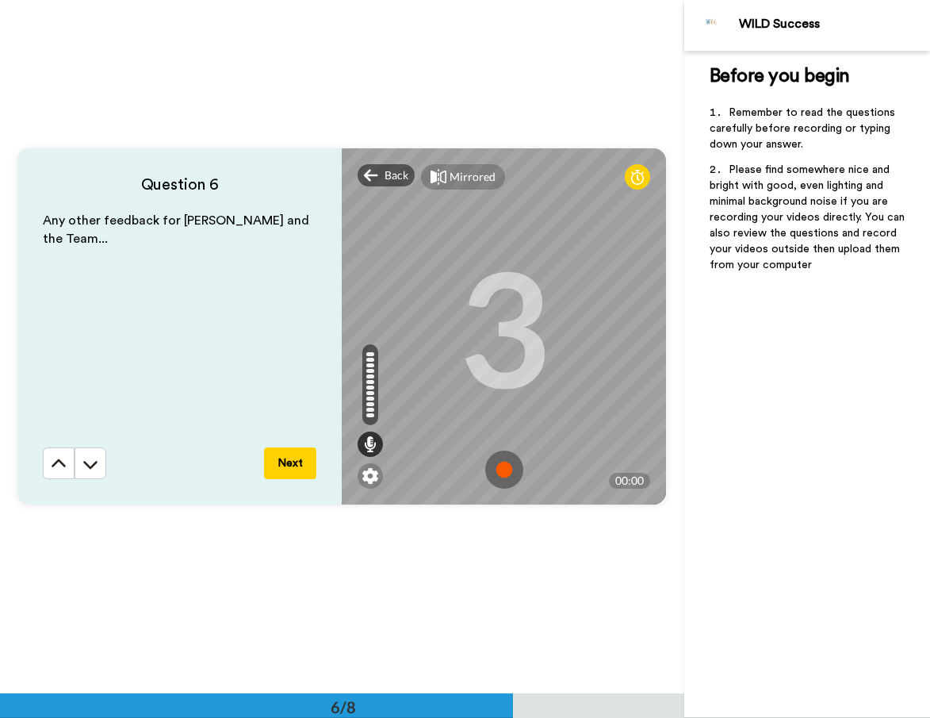
click at [496, 472] on img at bounding box center [504, 469] width 38 height 38
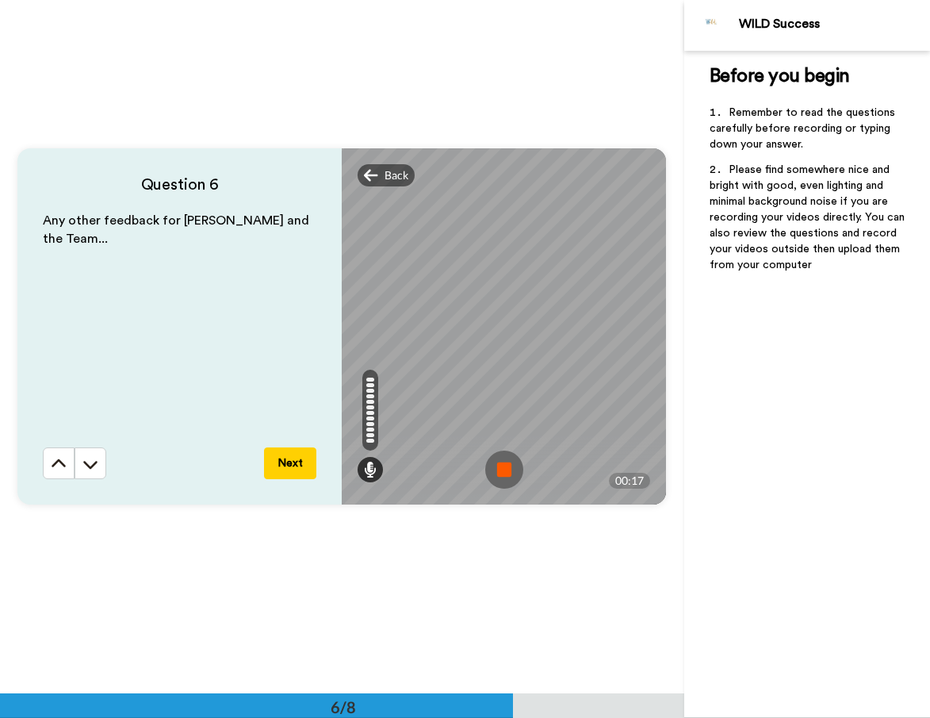
click at [496, 472] on img at bounding box center [504, 469] width 38 height 38
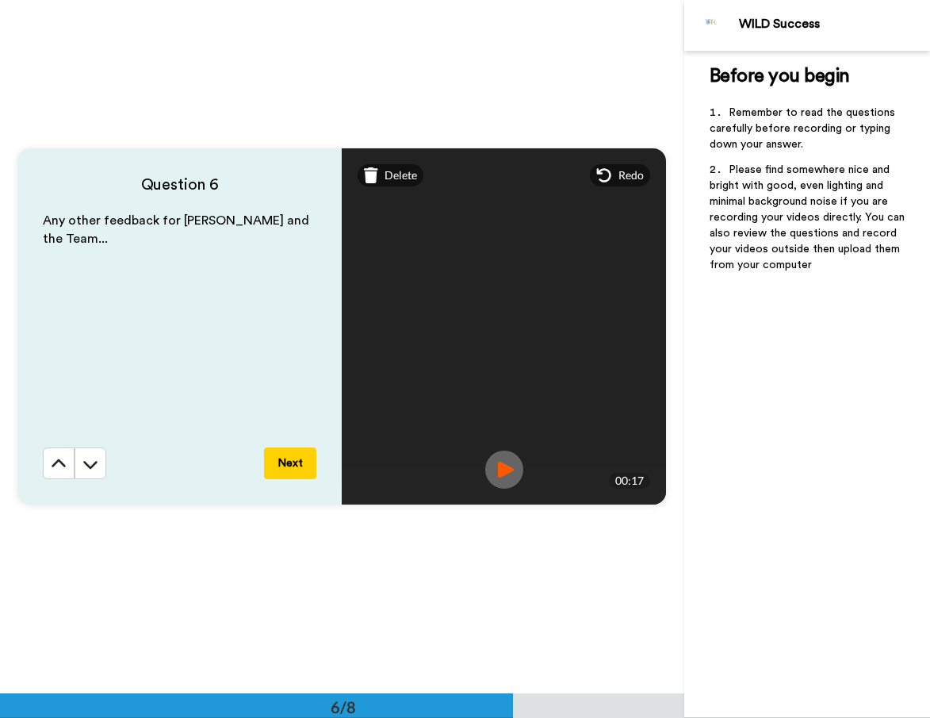
click at [289, 466] on button "Next" at bounding box center [290, 463] width 52 height 32
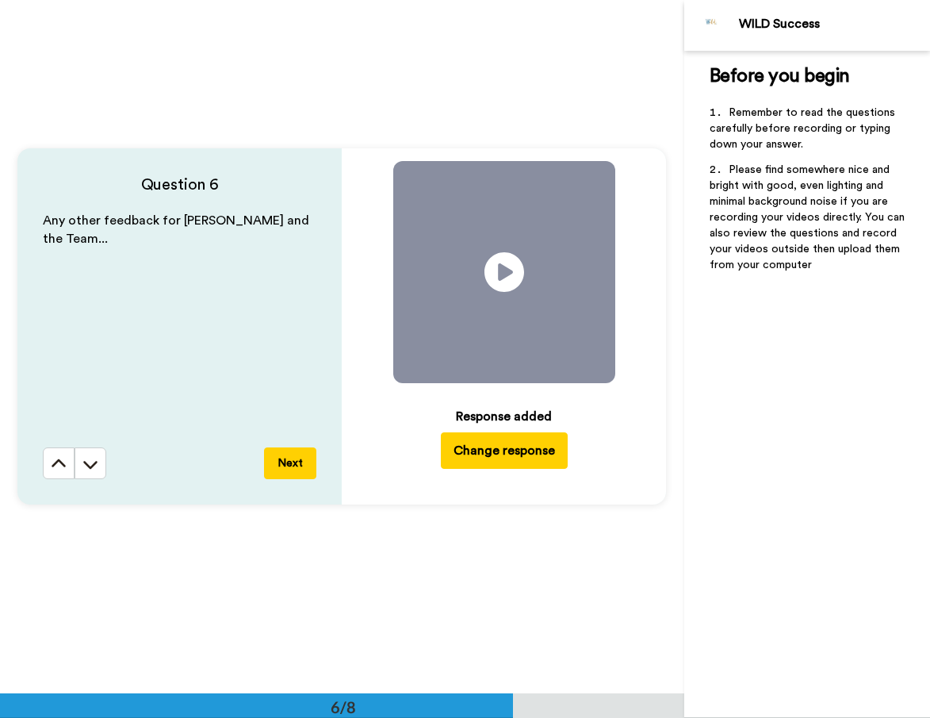
scroll to position [4159, 0]
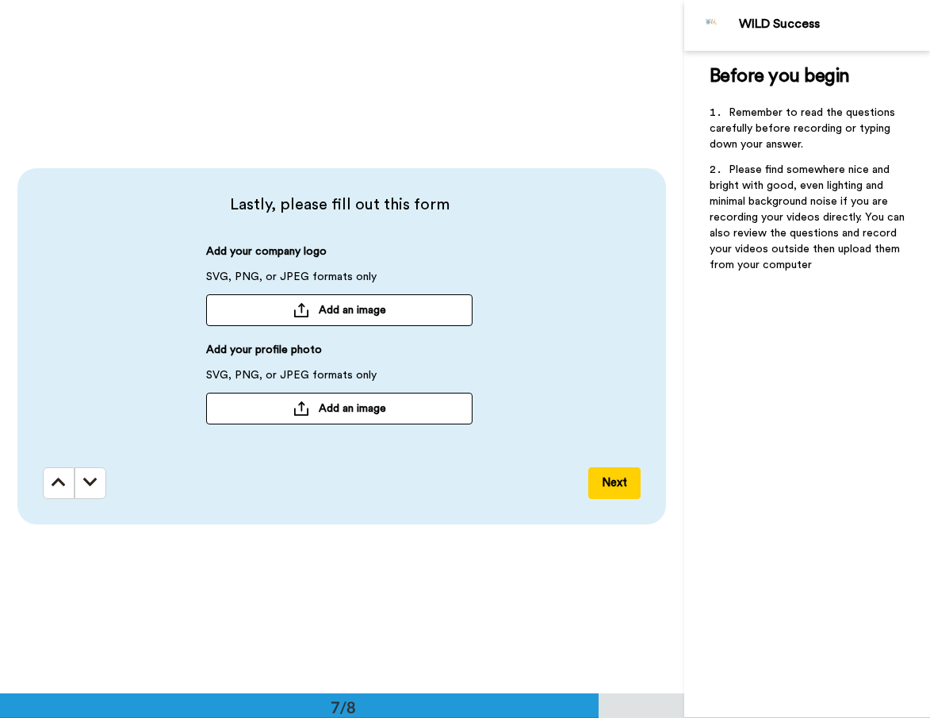
click at [328, 304] on span "Add an image" at bounding box center [352, 310] width 67 height 16
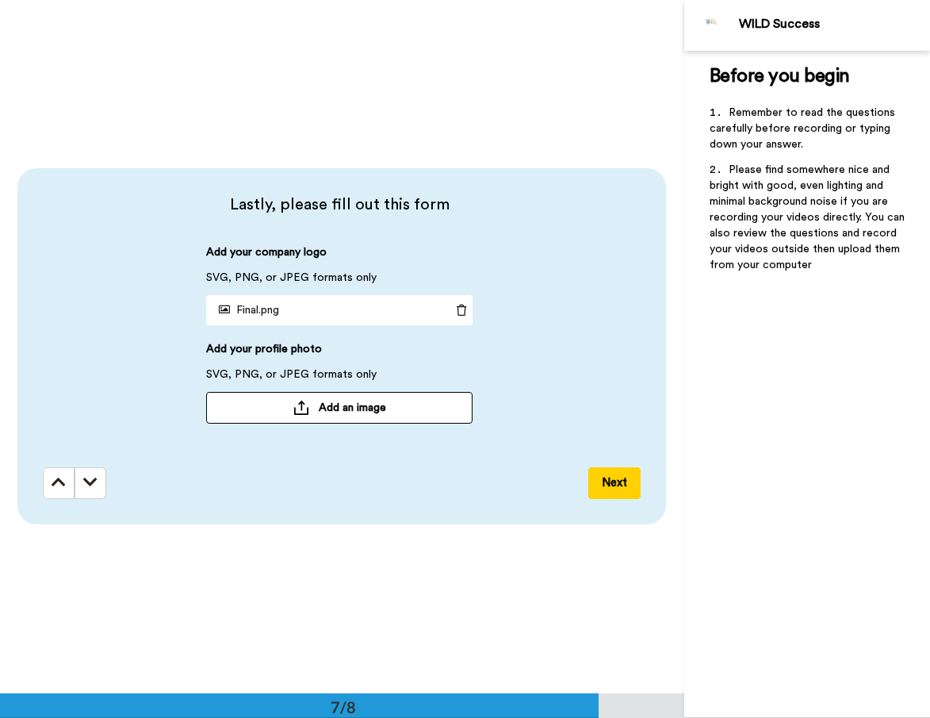
click at [347, 407] on span "Add an image" at bounding box center [352, 408] width 67 height 16
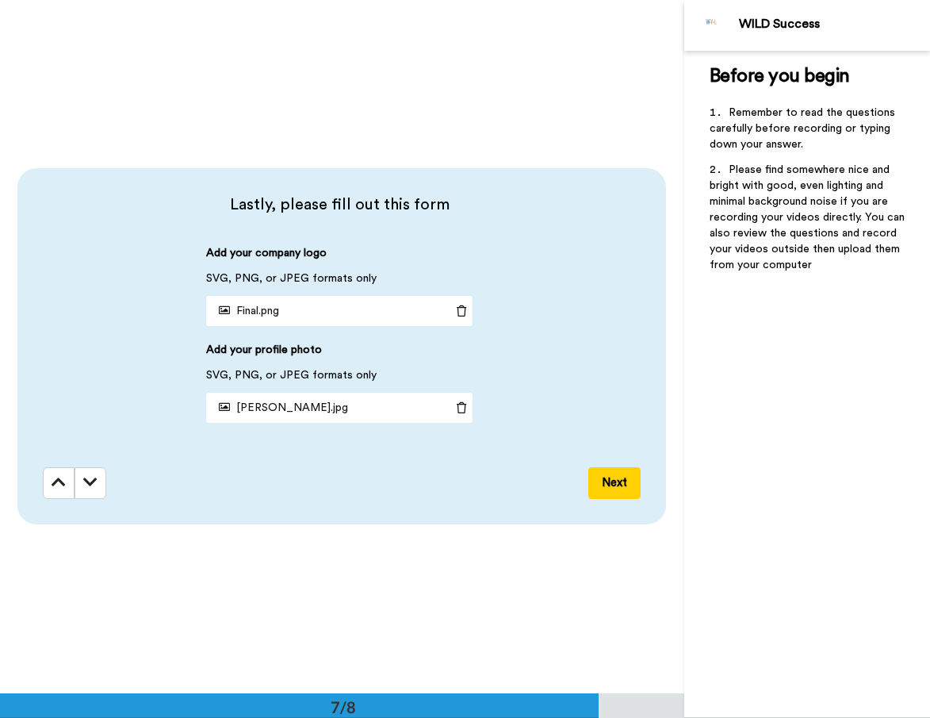
click at [622, 477] on button "Next" at bounding box center [614, 483] width 52 height 32
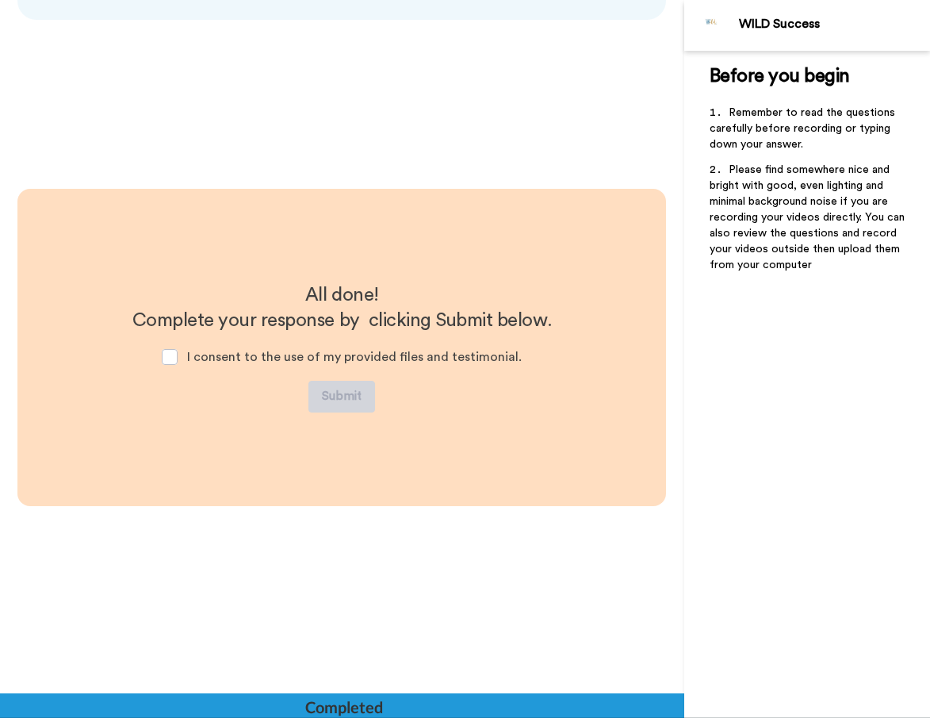
scroll to position [4664, 0]
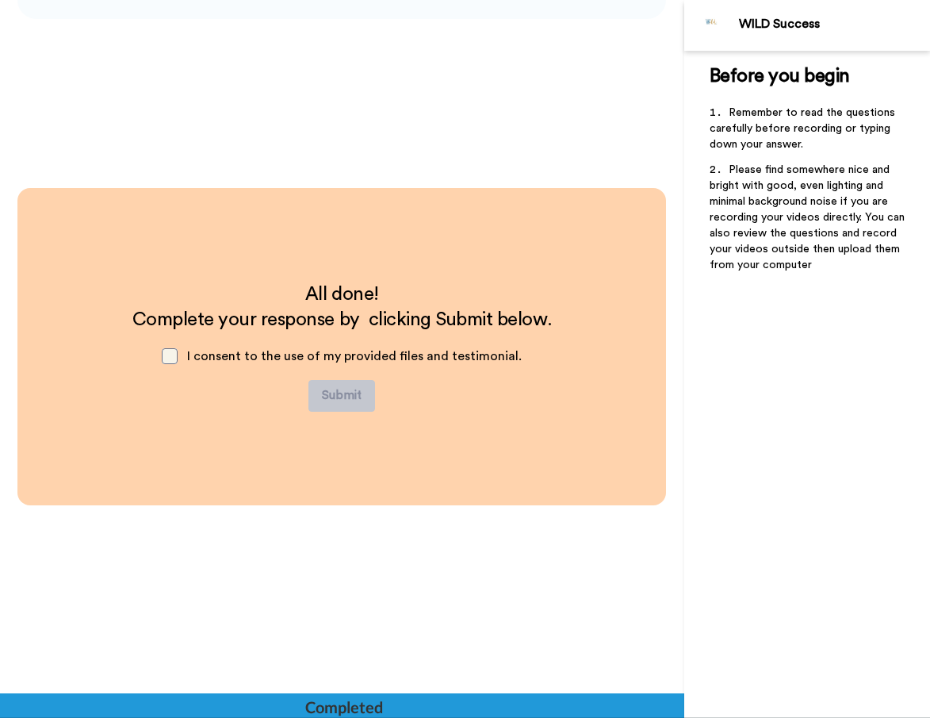
click at [174, 351] on span at bounding box center [170, 356] width 16 height 16
click at [343, 397] on button "Submit" at bounding box center [341, 396] width 67 height 32
